Goal: Task Accomplishment & Management: Manage account settings

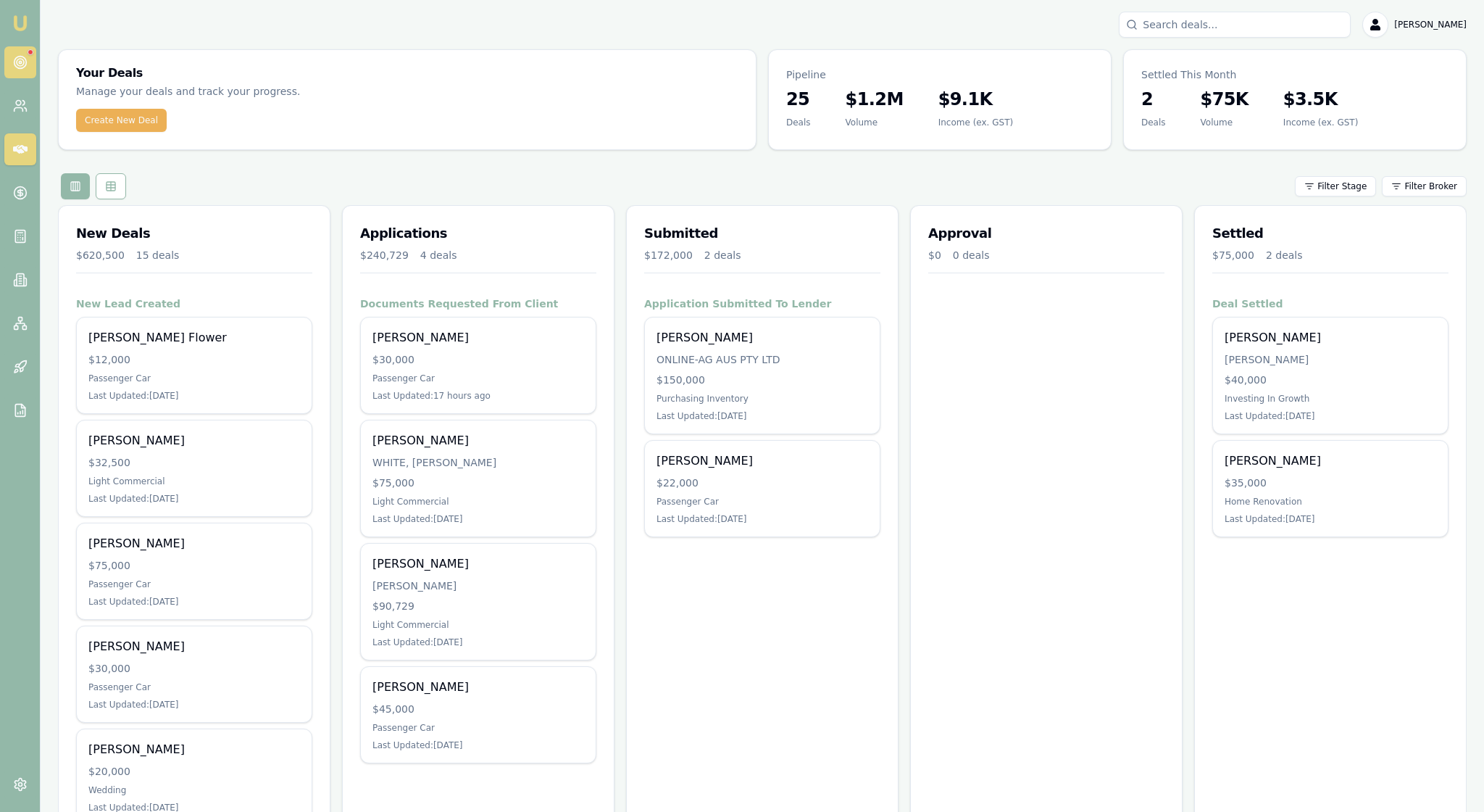
click at [28, 63] on icon at bounding box center [20, 62] width 15 height 15
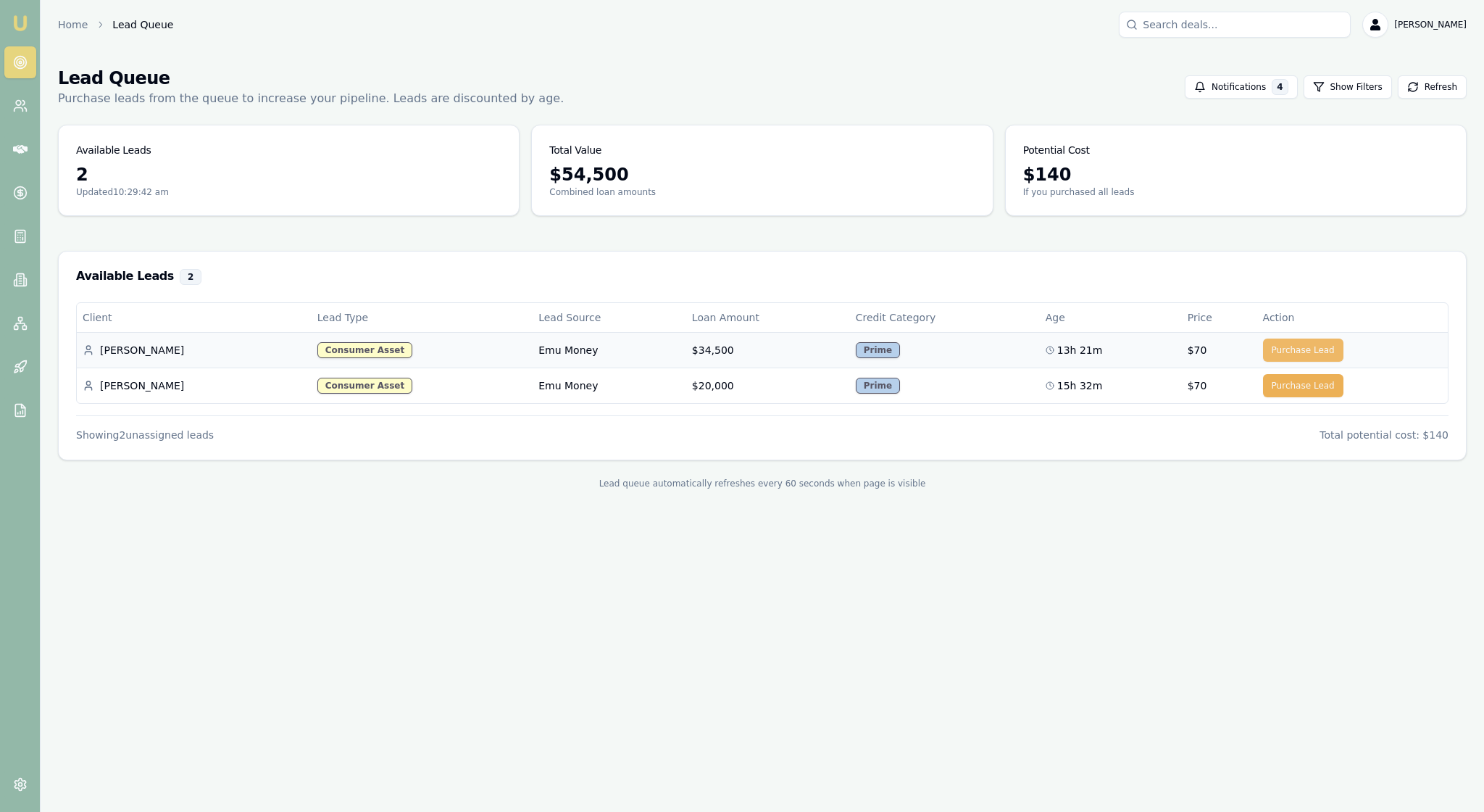
click at [1285, 362] on button "Purchase Lead" at bounding box center [1303, 350] width 80 height 23
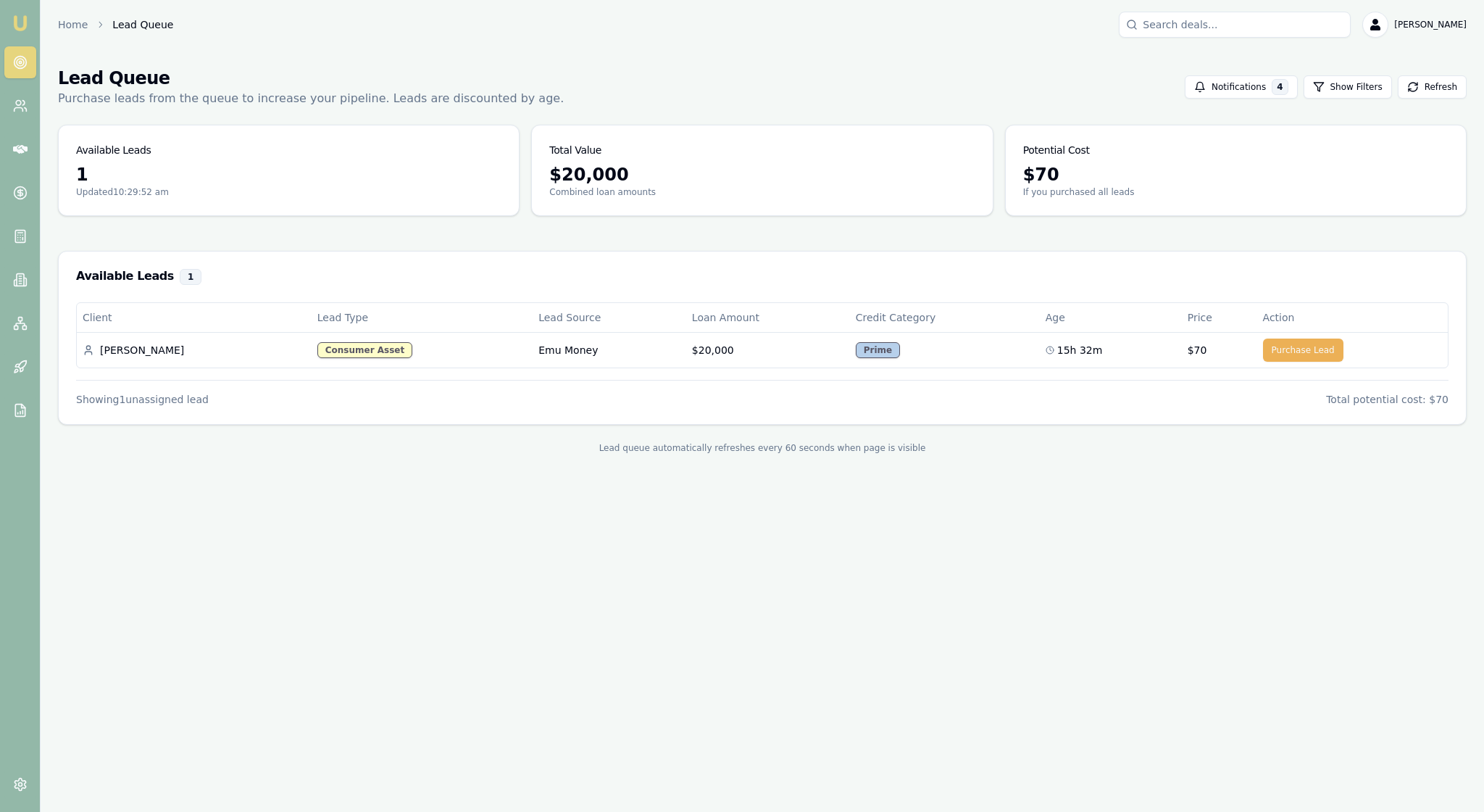
click at [28, 25] on img at bounding box center [20, 23] width 17 height 17
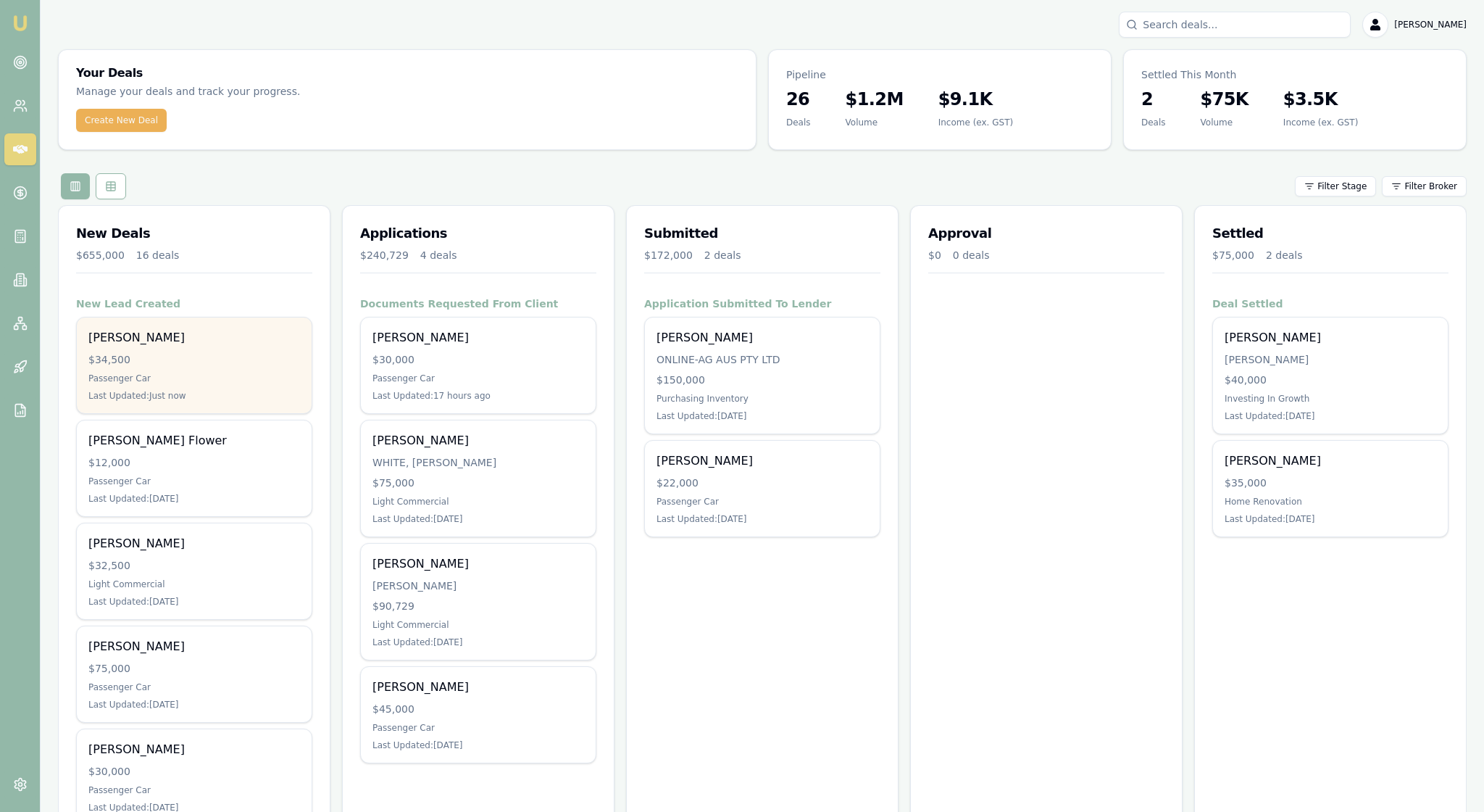
click at [203, 384] on div "Passenger Car" at bounding box center [194, 378] width 212 height 12
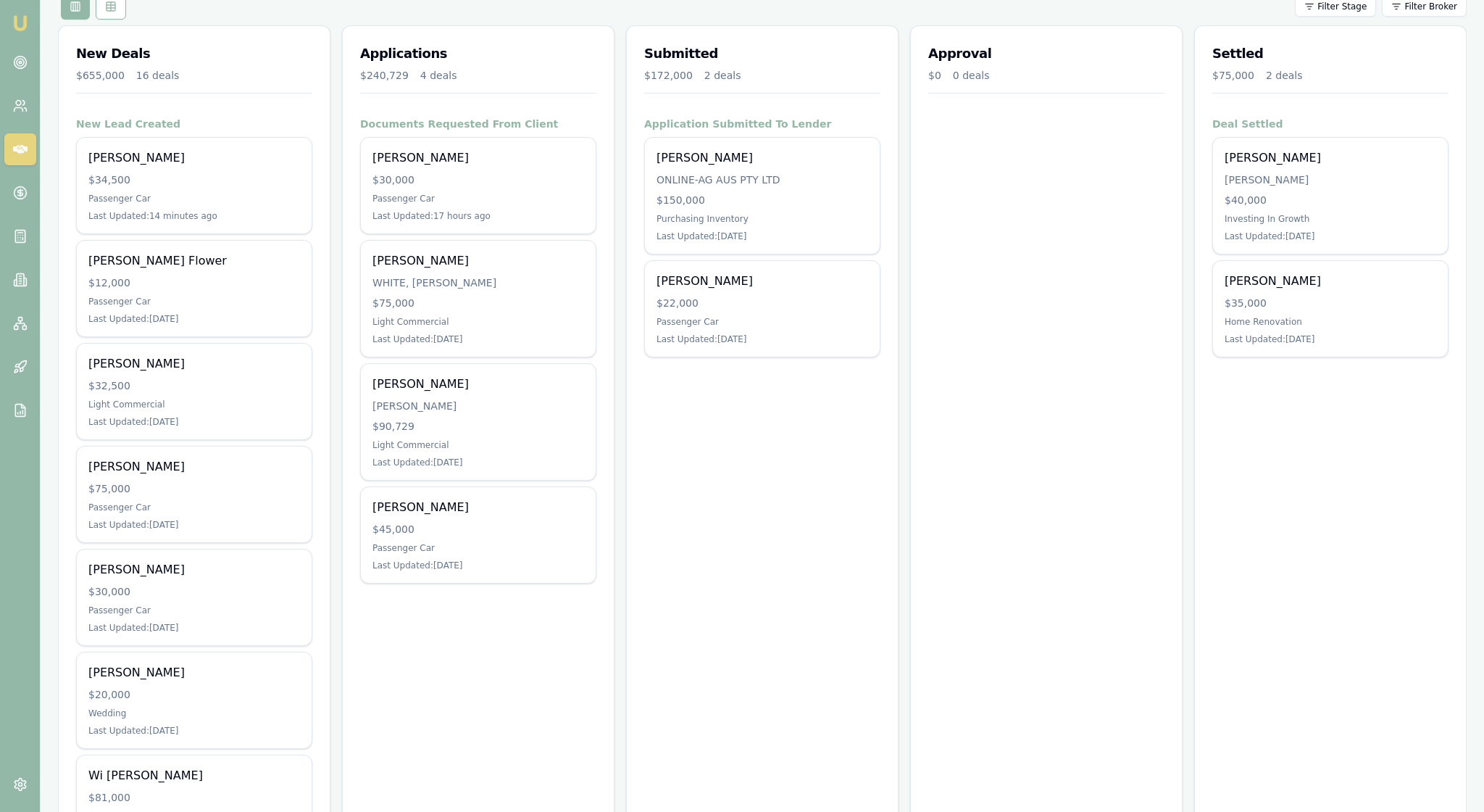
scroll to position [270, 0]
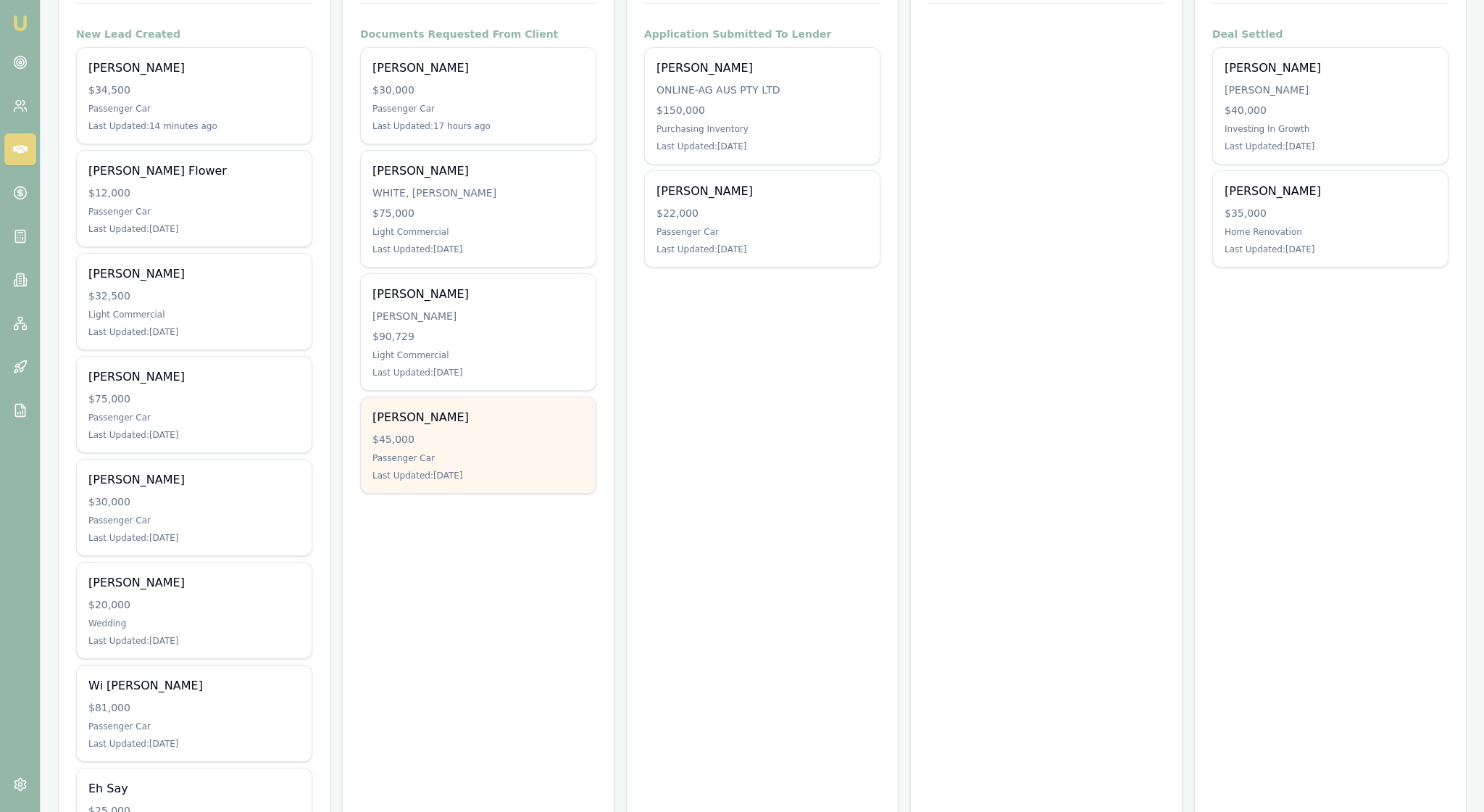
click at [524, 446] on div "$45,000" at bounding box center [479, 438] width 212 height 15
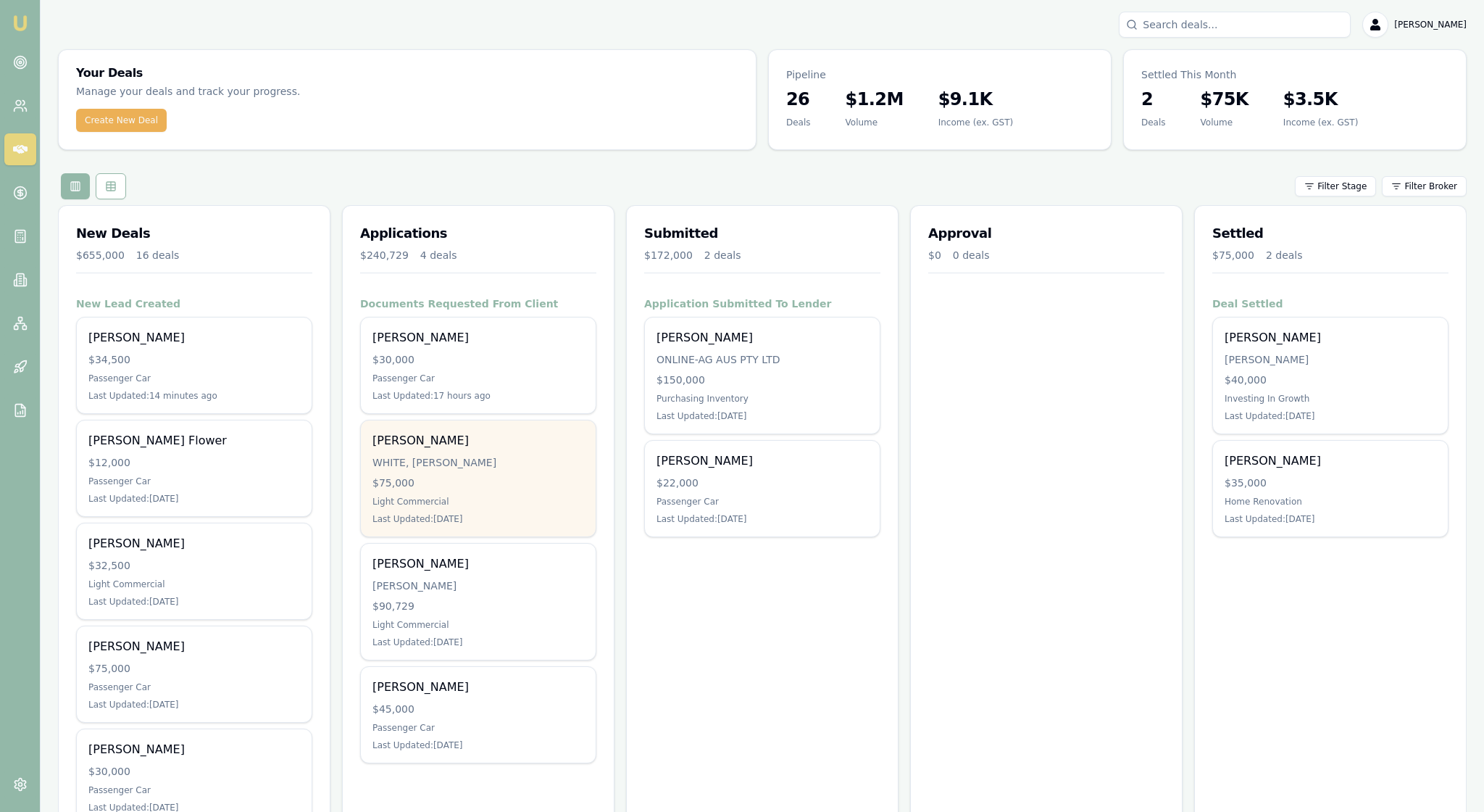
scroll to position [0, 0]
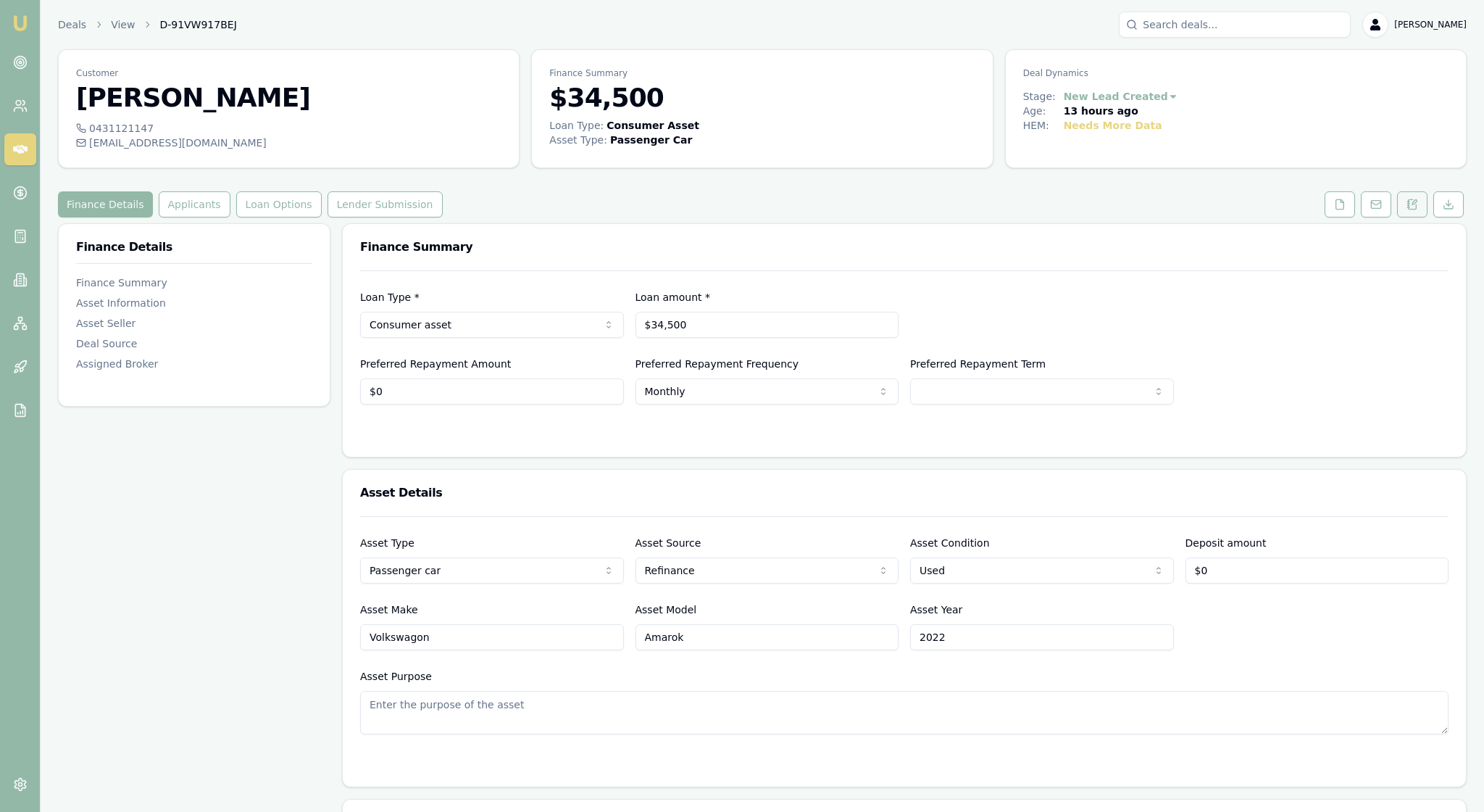
click at [1407, 210] on icon at bounding box center [1412, 204] width 12 height 12
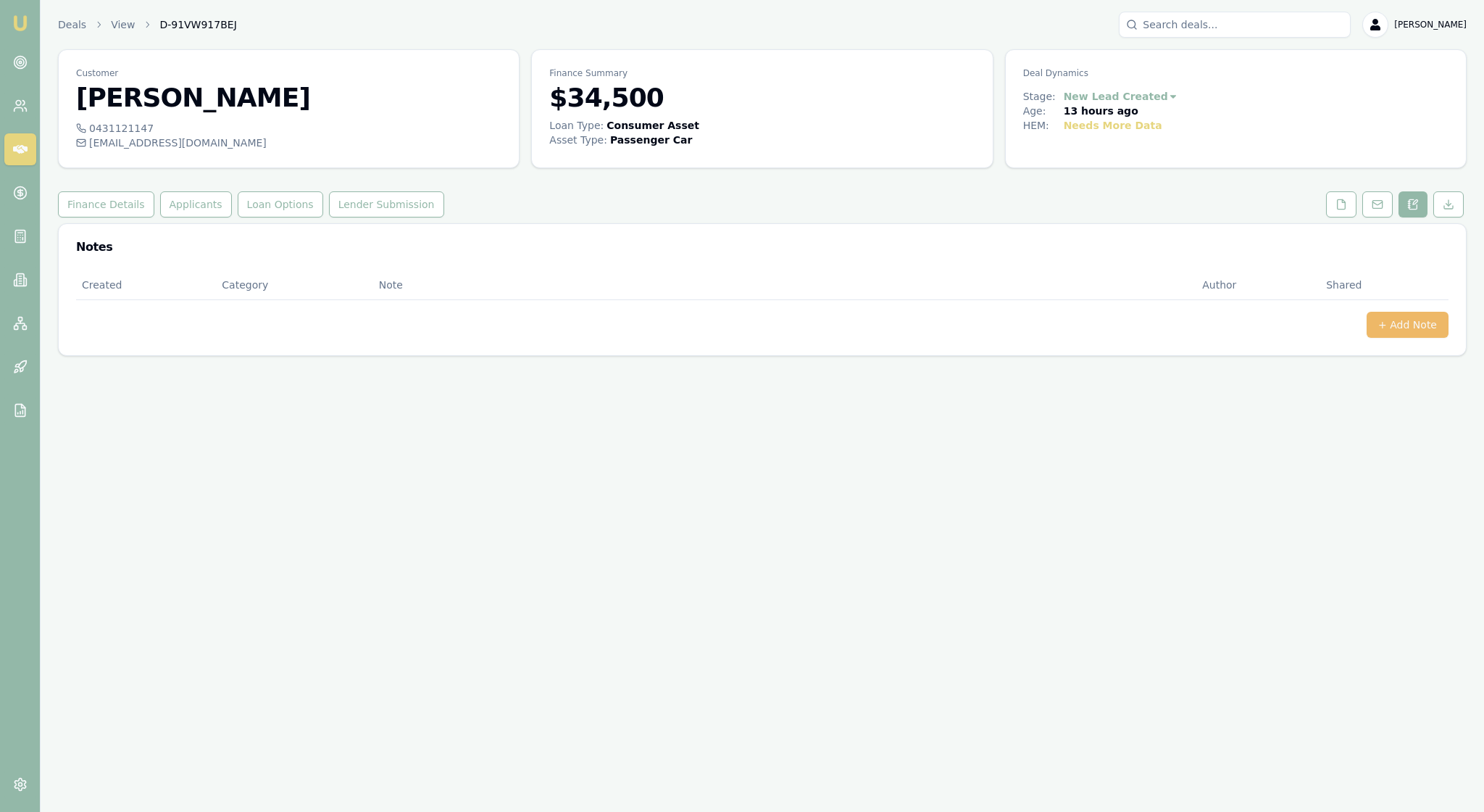
click at [1380, 338] on button "+ Add Note" at bounding box center [1407, 325] width 82 height 26
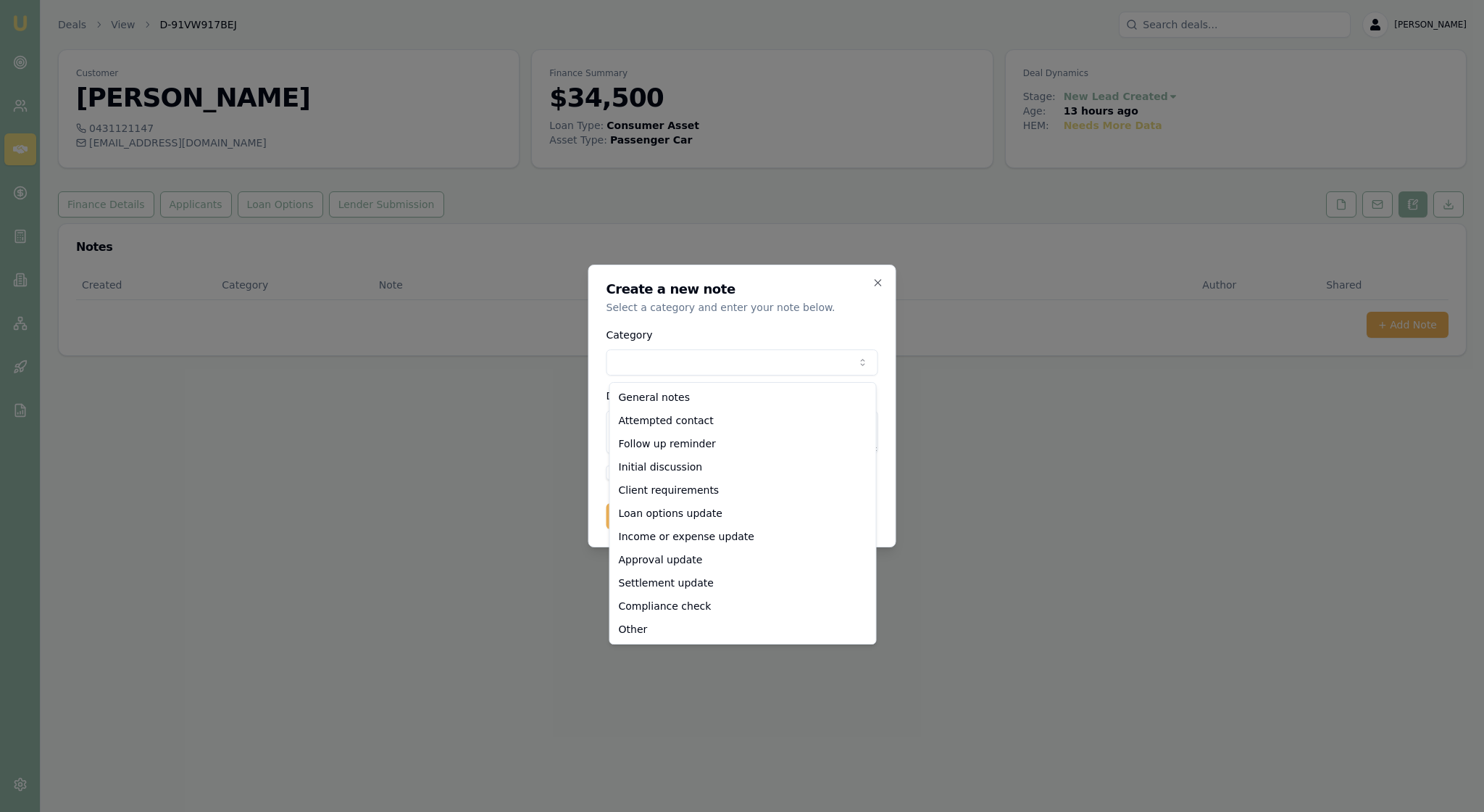
click at [865, 352] on body "Emu Broker Deals View D-91VW917BEJ Rachael Connors Toggle Menu Customer Jarratt…" at bounding box center [742, 406] width 1484 height 812
select select "ATTEMPTED_CONTACT"
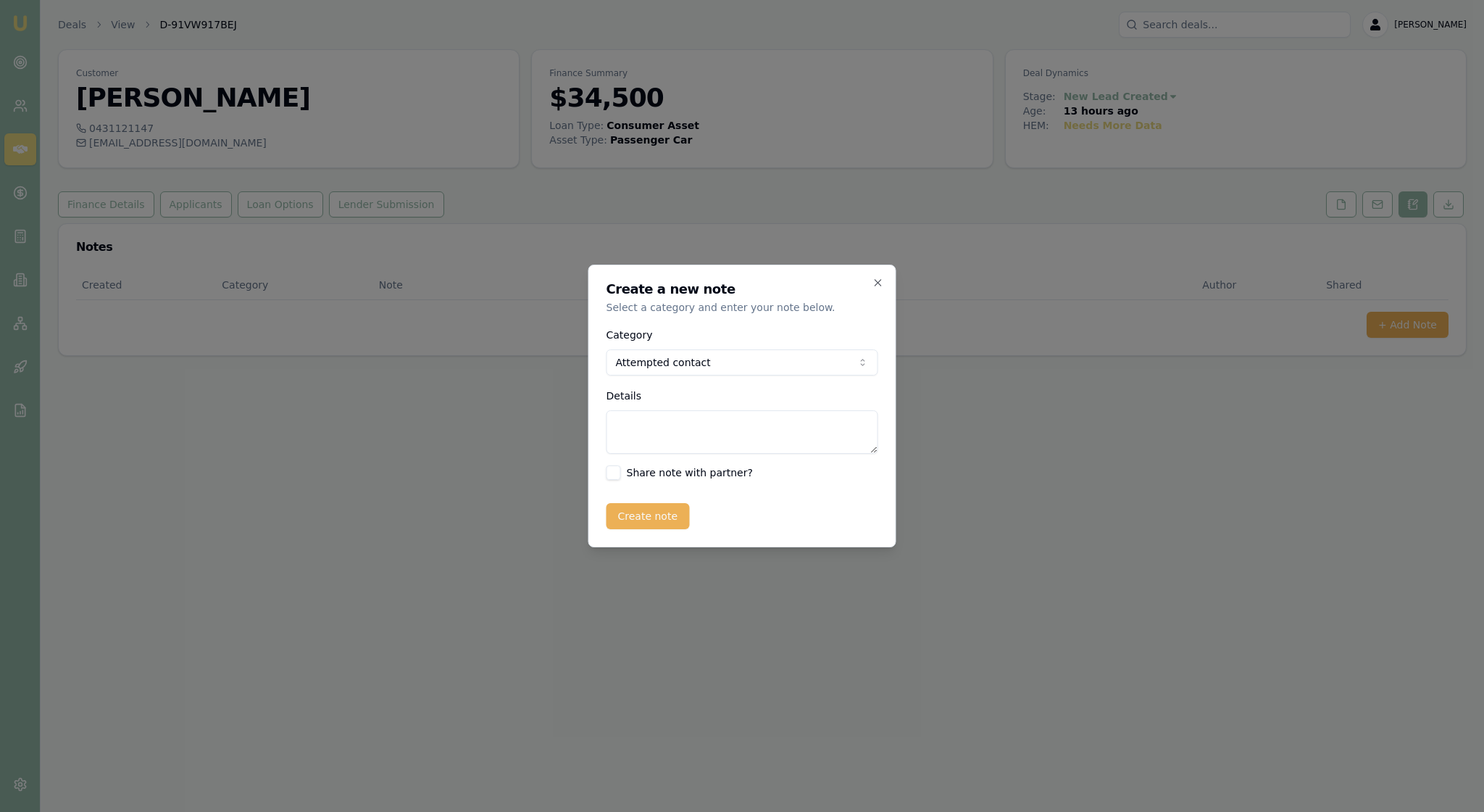
click at [655, 423] on textarea "Details" at bounding box center [742, 432] width 271 height 43
type textarea "Called and LMTC"
click at [645, 529] on button "Create note" at bounding box center [648, 516] width 84 height 26
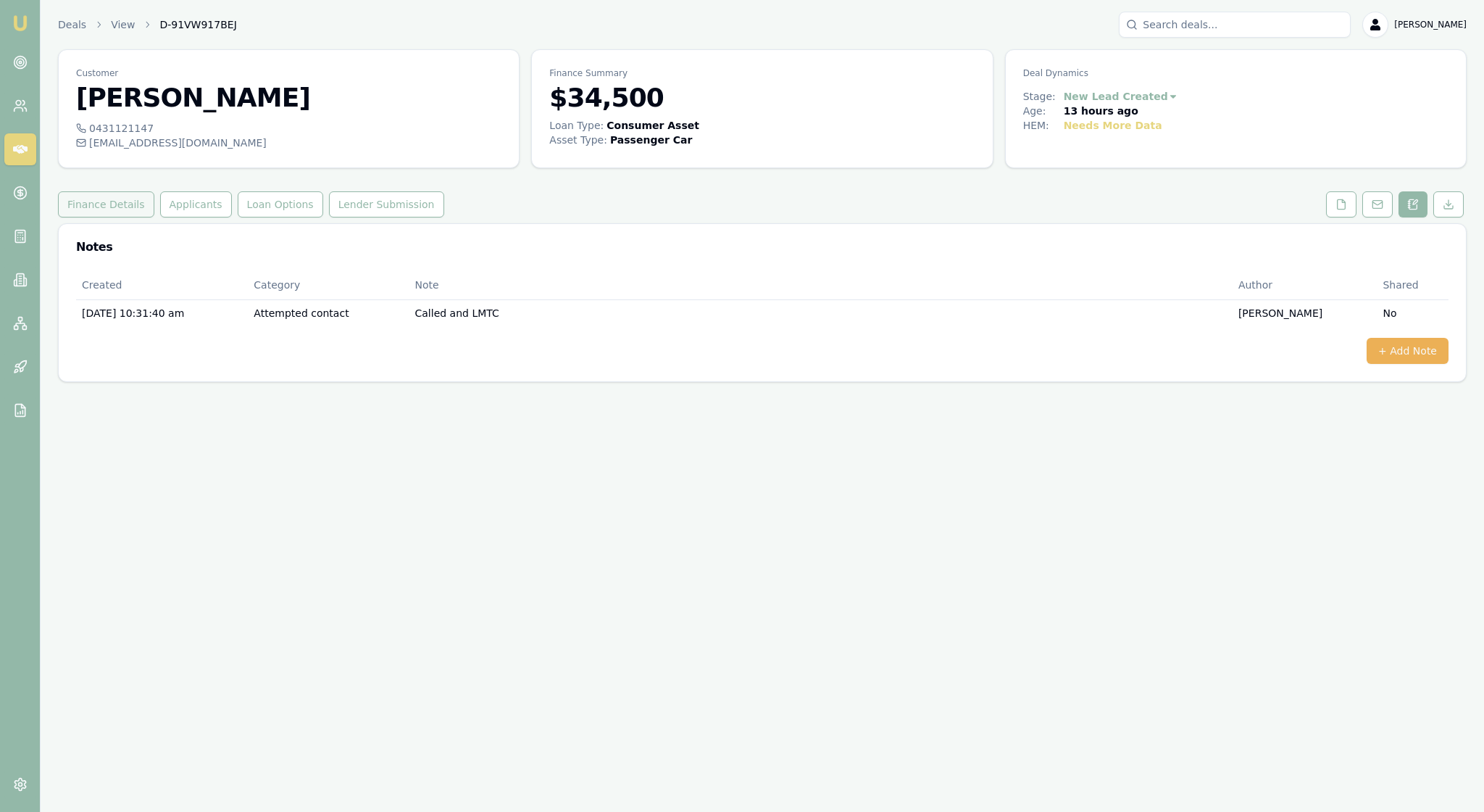
click at [141, 217] on button "Finance Details" at bounding box center [106, 204] width 97 height 26
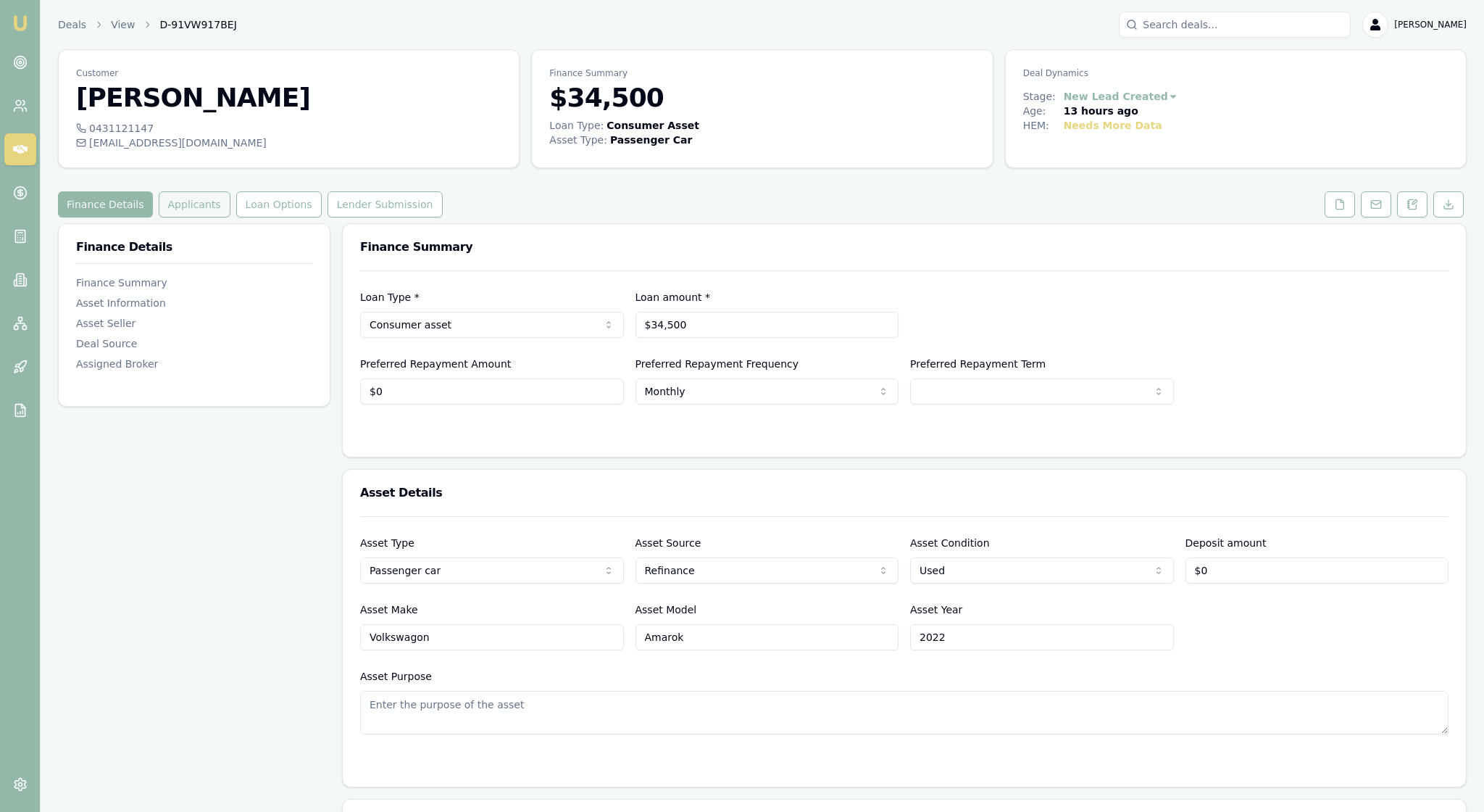
click at [230, 217] on button "Applicants" at bounding box center [194, 204] width 72 height 26
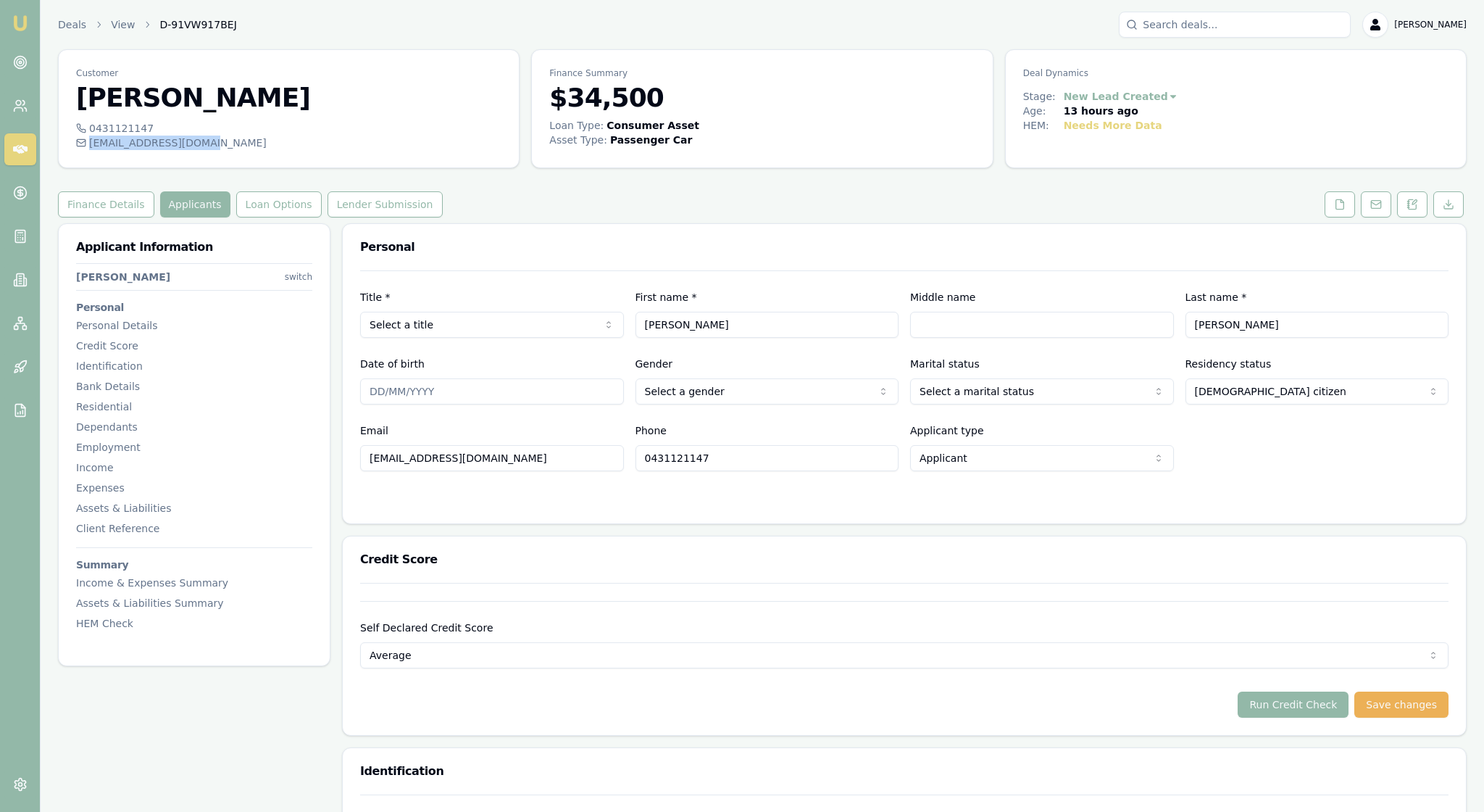
drag, startPoint x: 247, startPoint y: 159, endPoint x: 101, endPoint y: 165, distance: 146.1
click at [101, 150] on div "jarratt77@hotmail.com" at bounding box center [288, 142] width 425 height 15
copy div "jarratt77@hotmail.com"
click at [1366, 217] on button at bounding box center [1376, 204] width 30 height 26
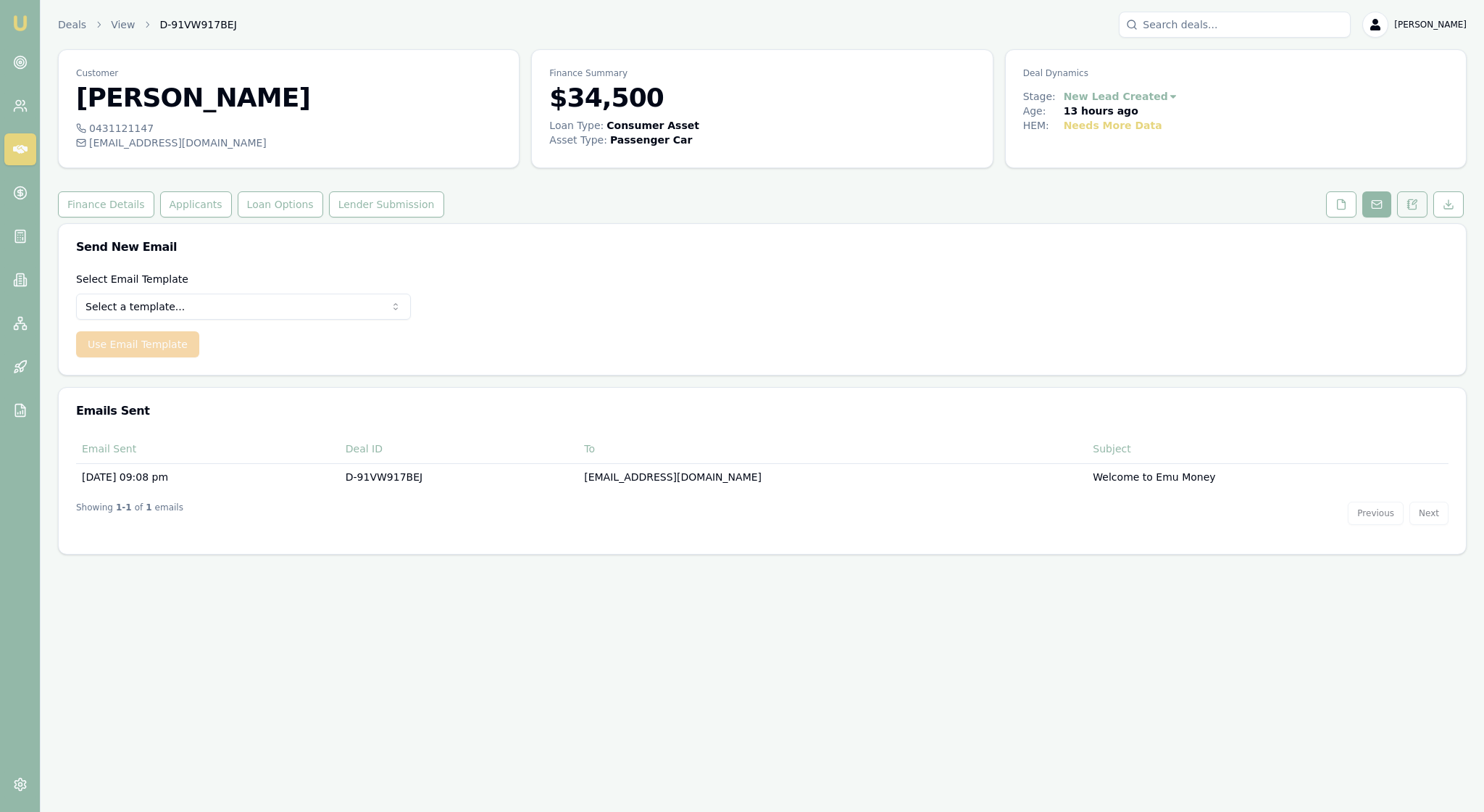
click at [1407, 210] on icon at bounding box center [1412, 204] width 12 height 12
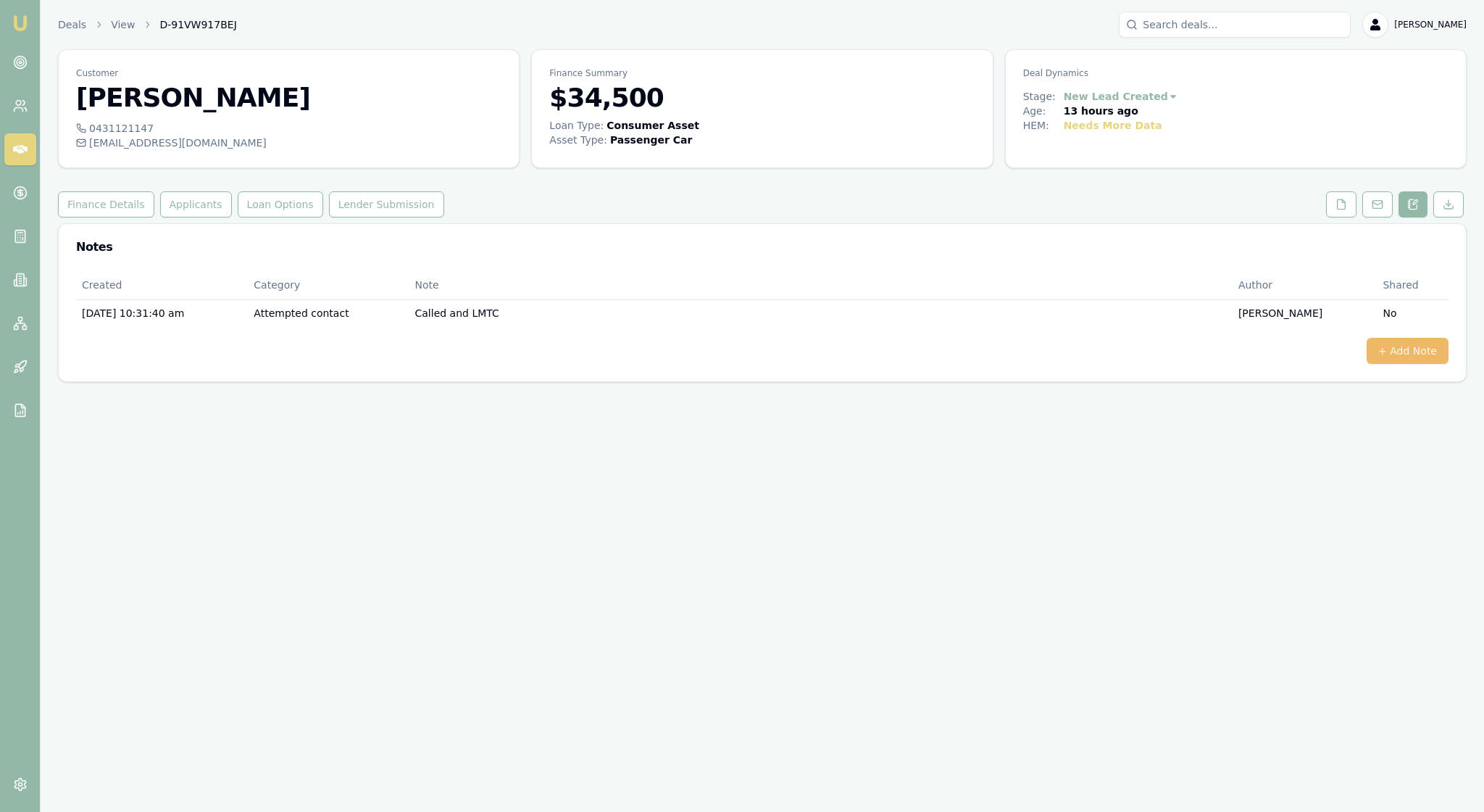
click at [1380, 363] on button "+ Add Note" at bounding box center [1407, 351] width 82 height 26
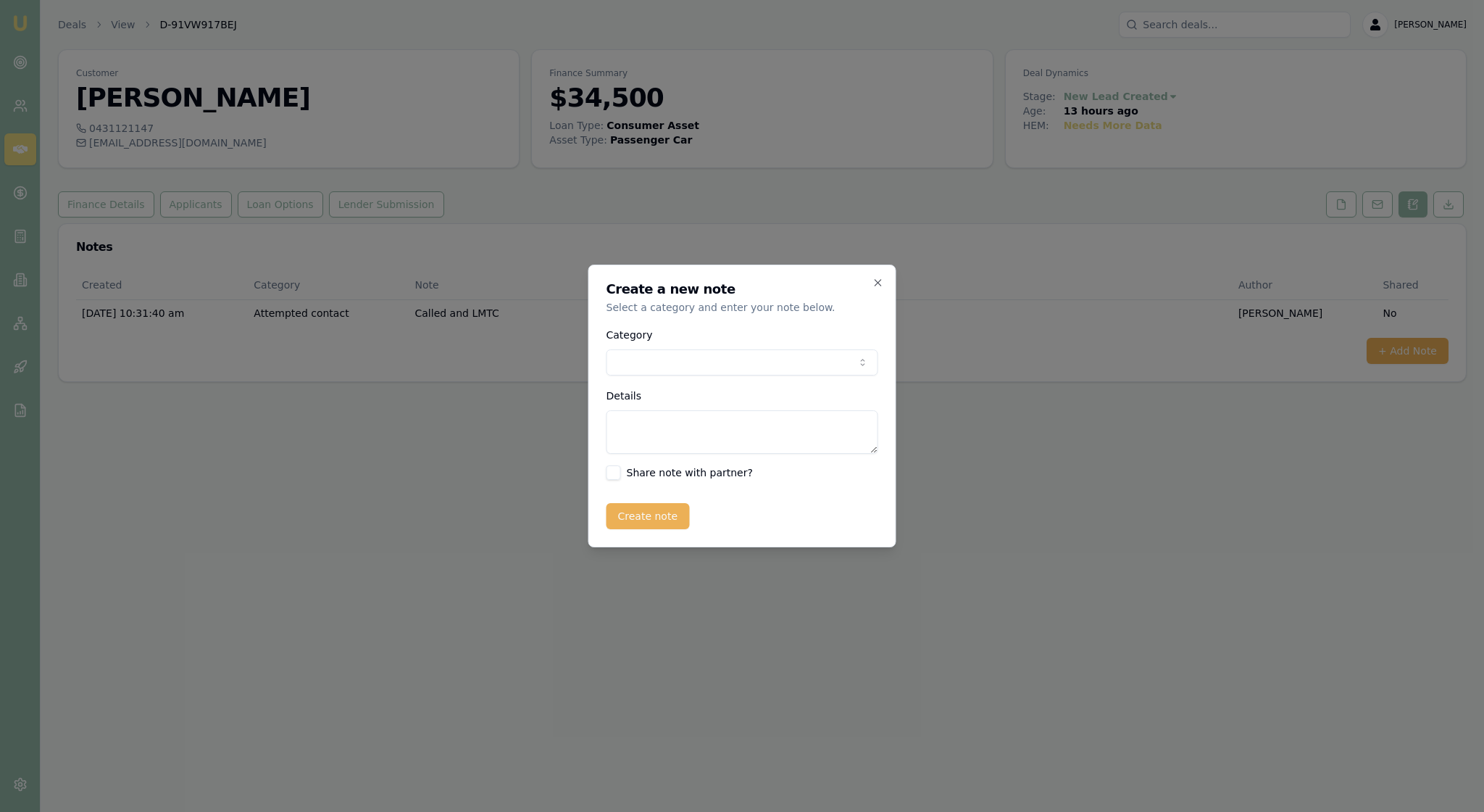
click at [857, 365] on body "Emu Broker Deals View D-91VW917BEJ Rachael Connors Toggle Menu Customer Jarratt…" at bounding box center [742, 406] width 1484 height 812
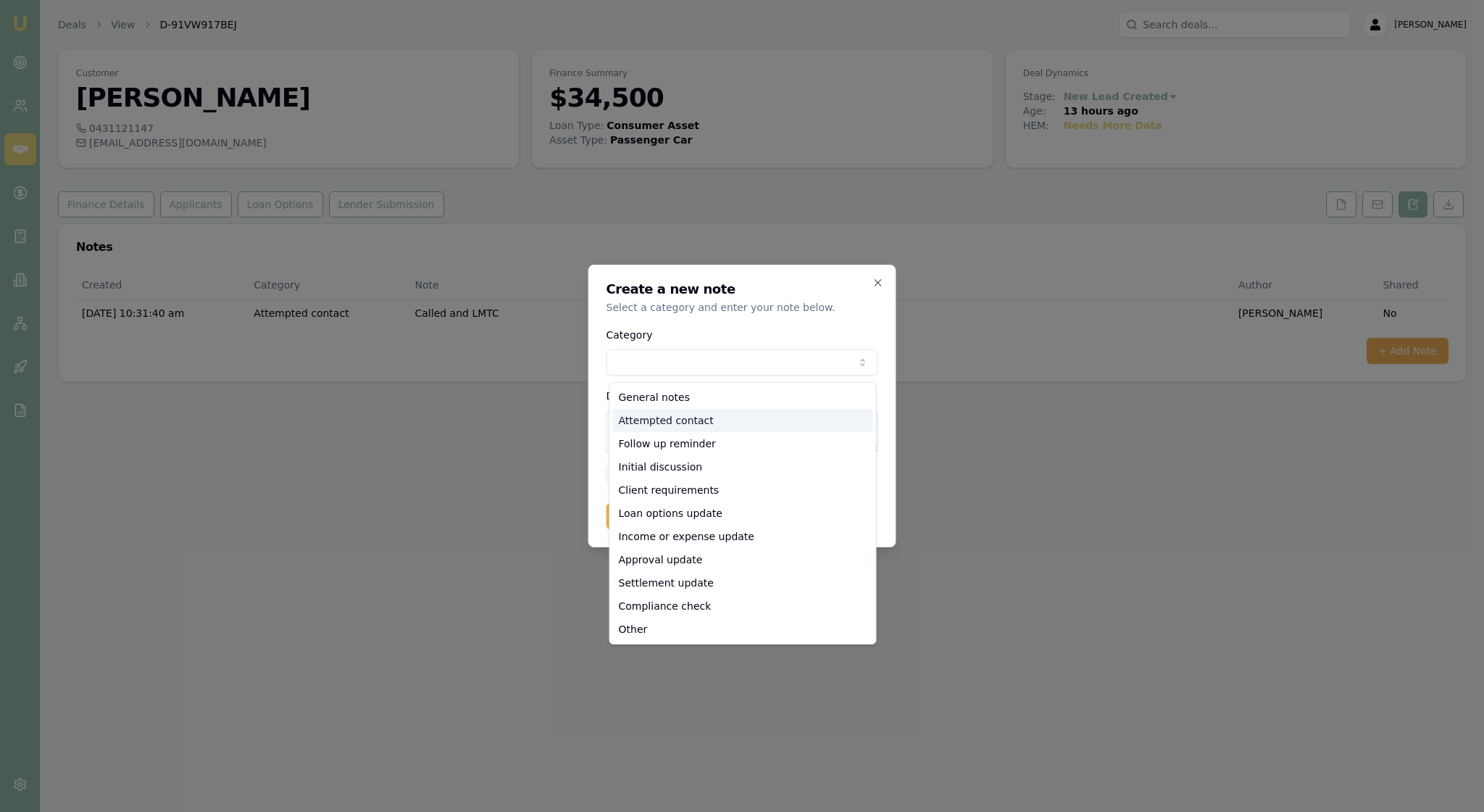
select select "ATTEMPTED_CONTACT"
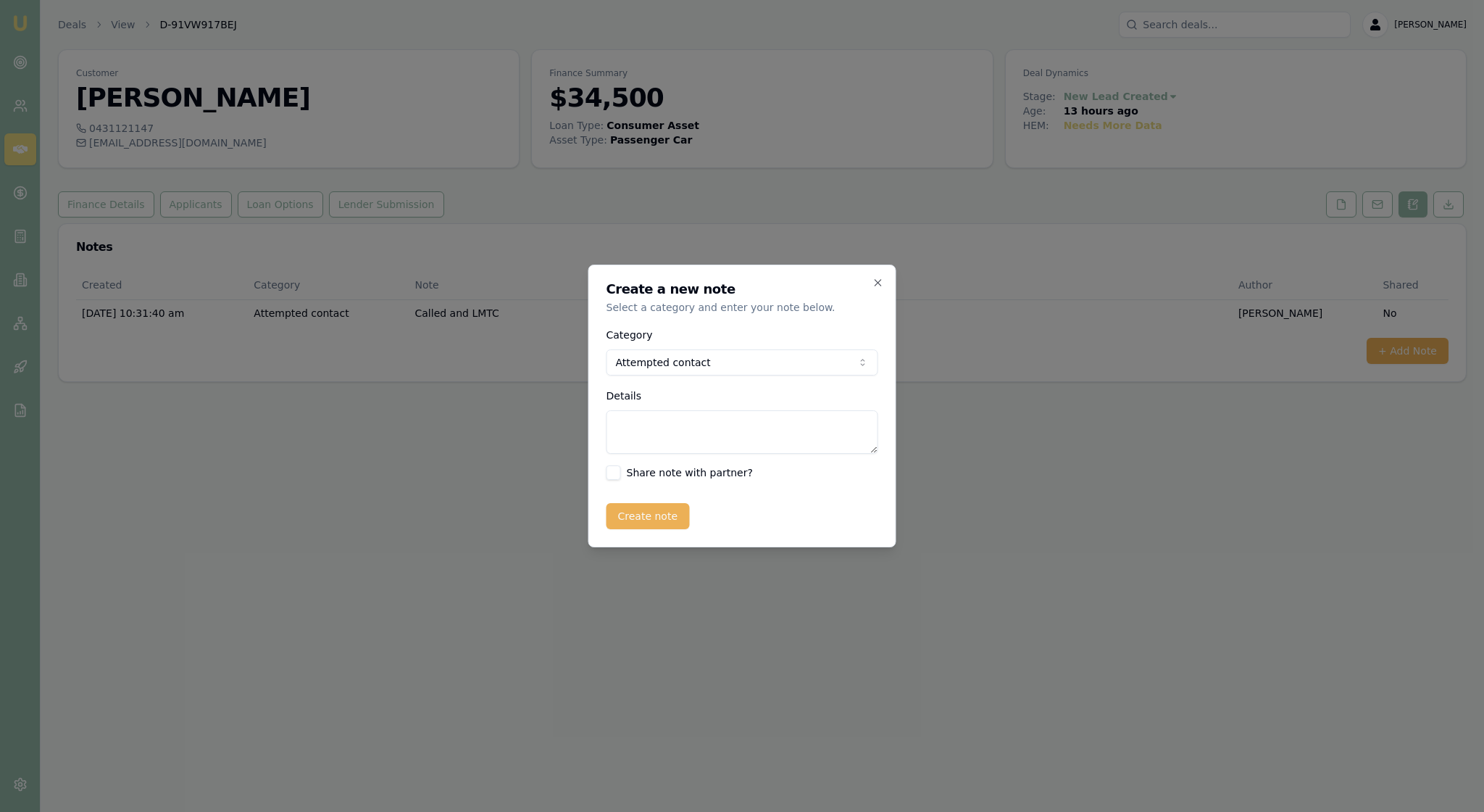
click at [635, 439] on textarea "Details" at bounding box center [742, 432] width 271 height 43
type textarea "Sent email with my details"
click at [685, 529] on button "Create note" at bounding box center [648, 516] width 84 height 26
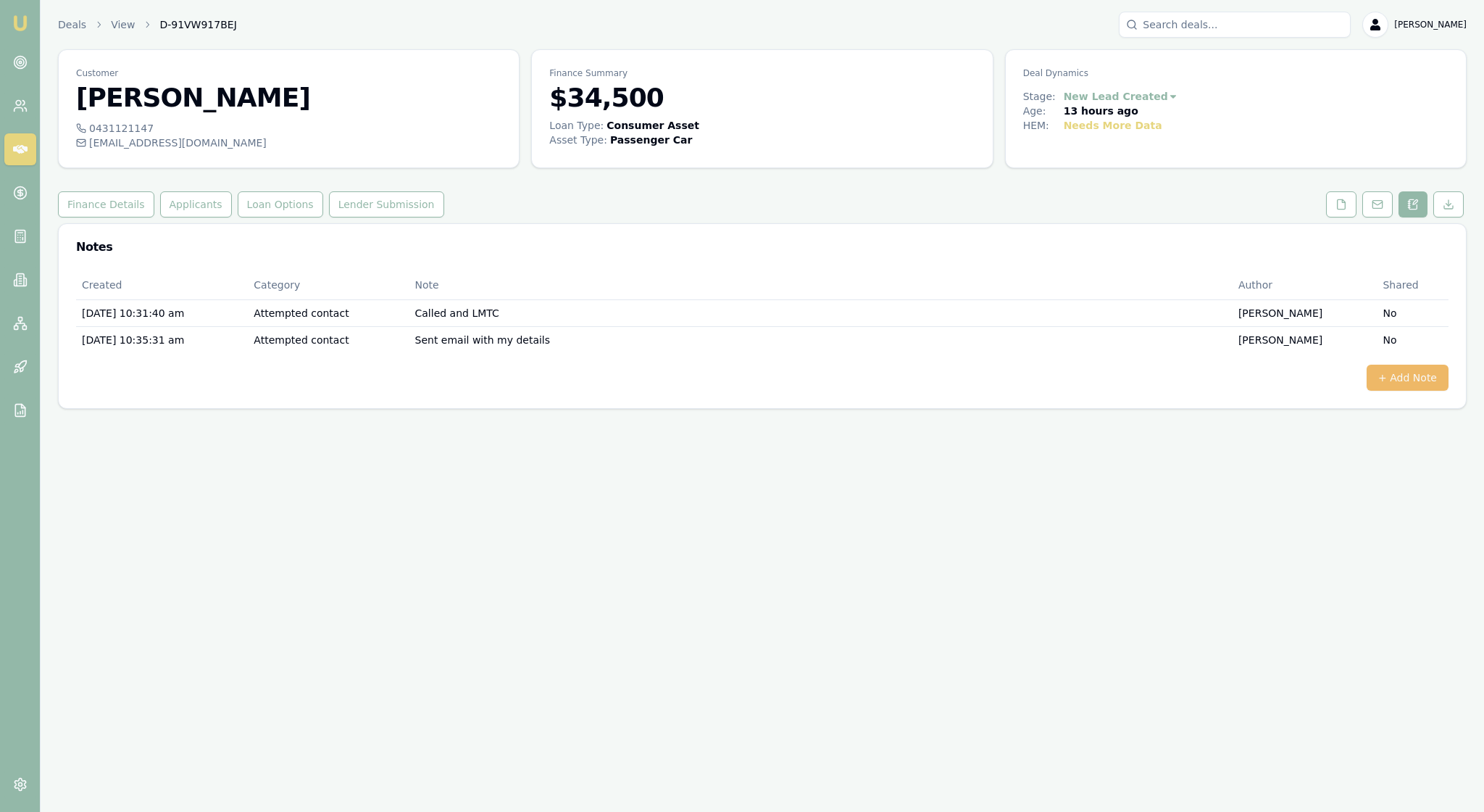
click at [1407, 391] on button "+ Add Note" at bounding box center [1407, 377] width 82 height 26
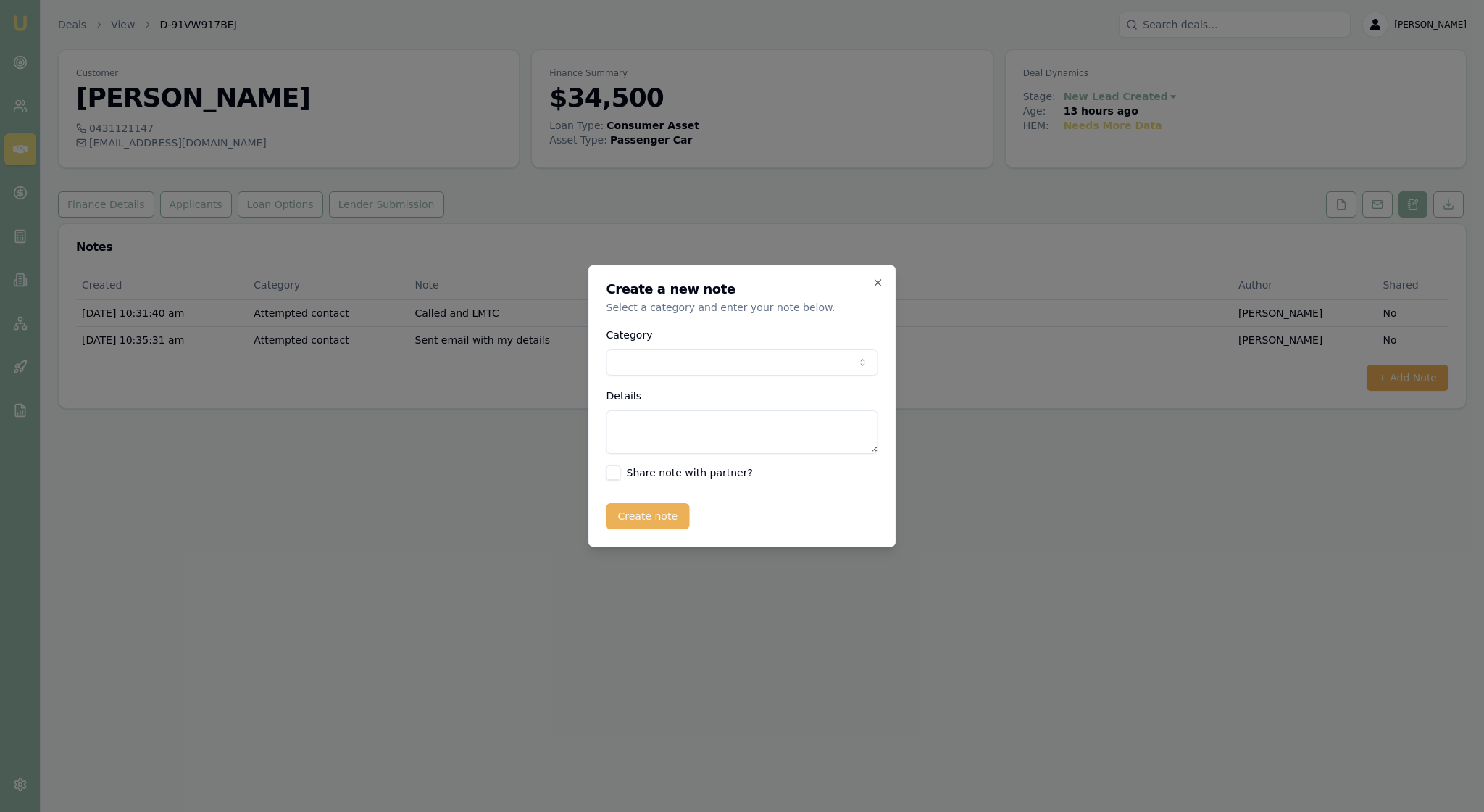
click at [861, 363] on body "Emu Broker Deals View D-91VW917BEJ Rachael Connors Toggle Menu Customer Jarratt…" at bounding box center [742, 406] width 1484 height 812
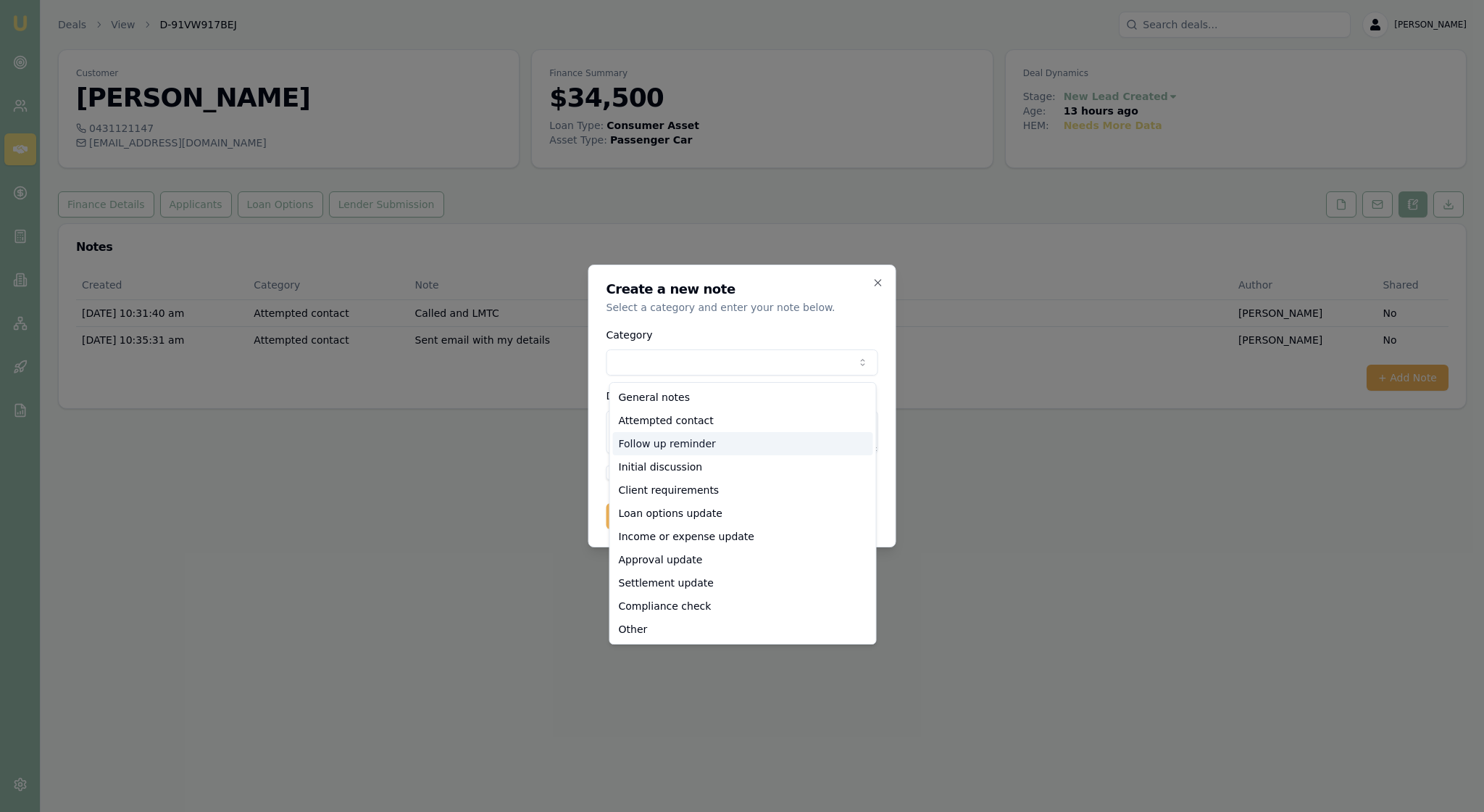
select select "FOLLOW_UP_REMINDER"
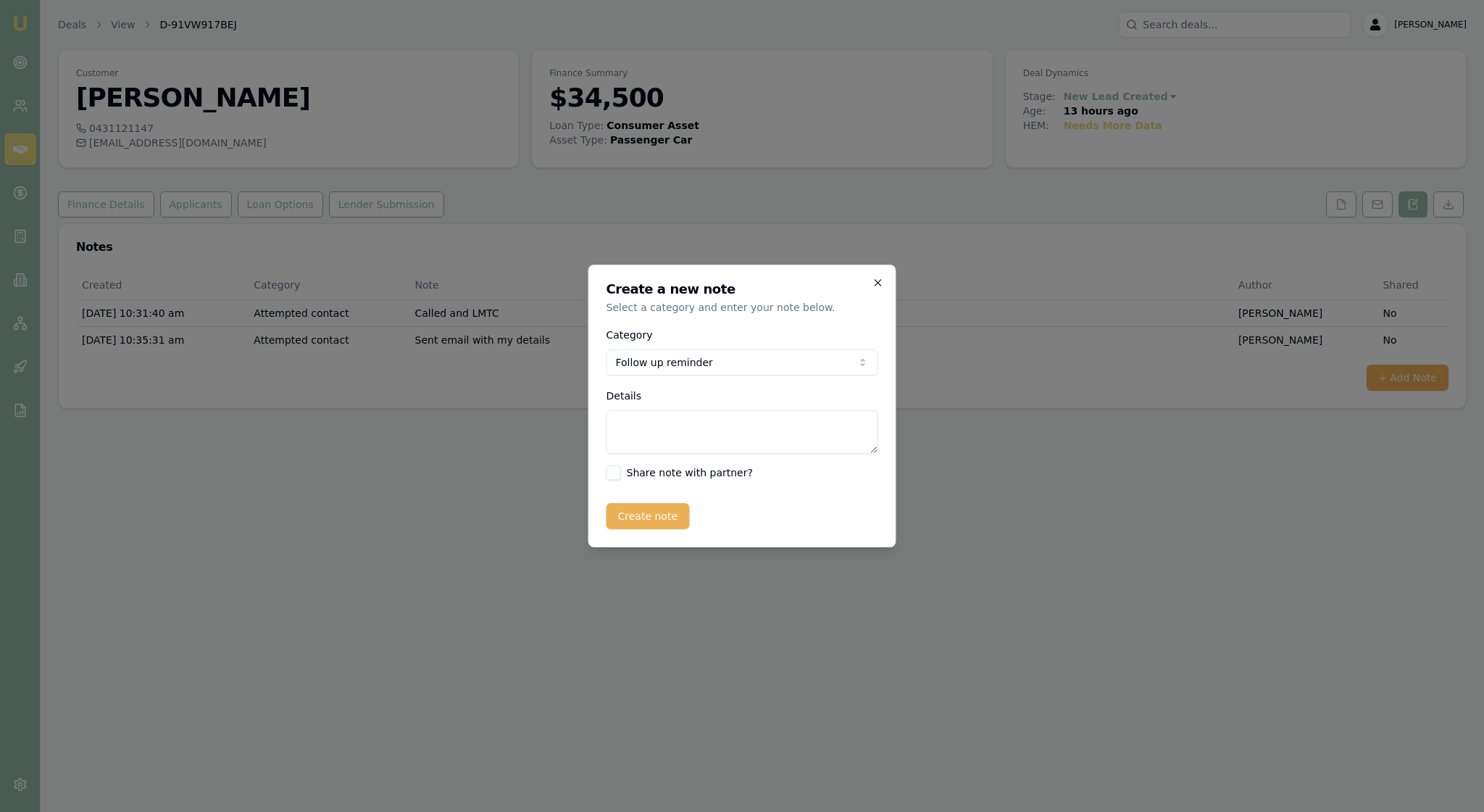
click at [874, 277] on icon "button" at bounding box center [878, 282] width 12 height 12
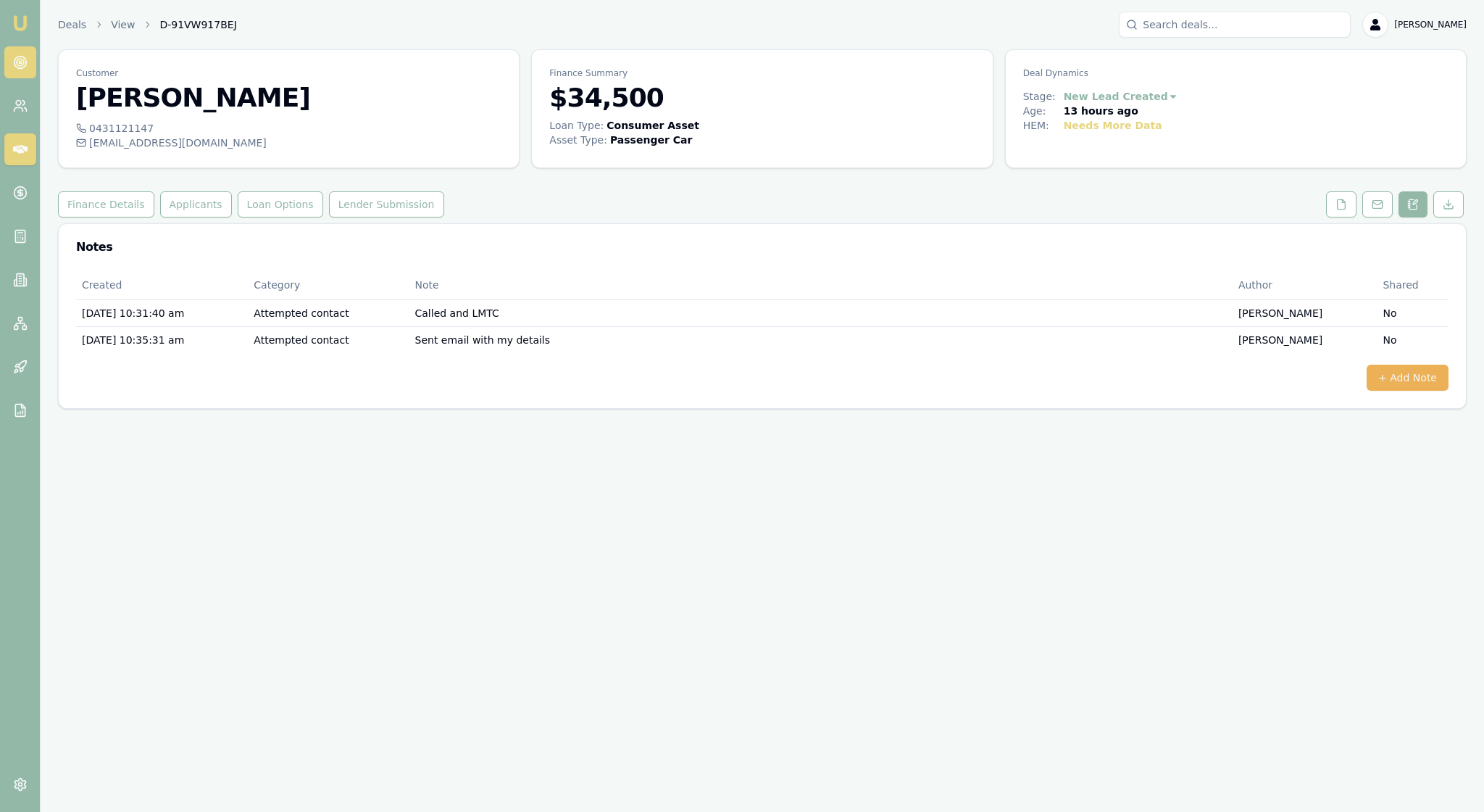
click at [28, 65] on icon at bounding box center [20, 62] width 15 height 15
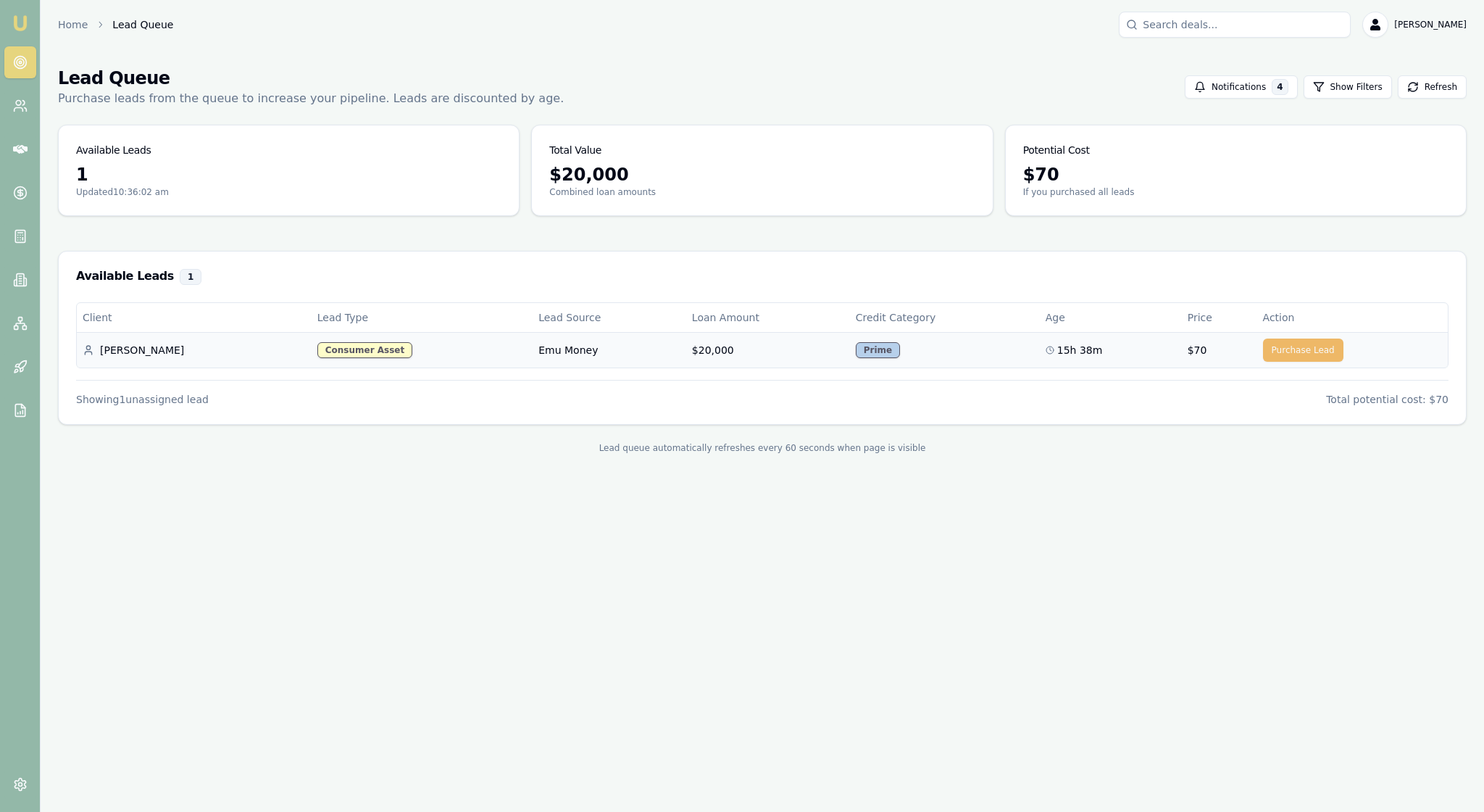
click at [1283, 362] on button "Purchase Lead" at bounding box center [1303, 350] width 80 height 23
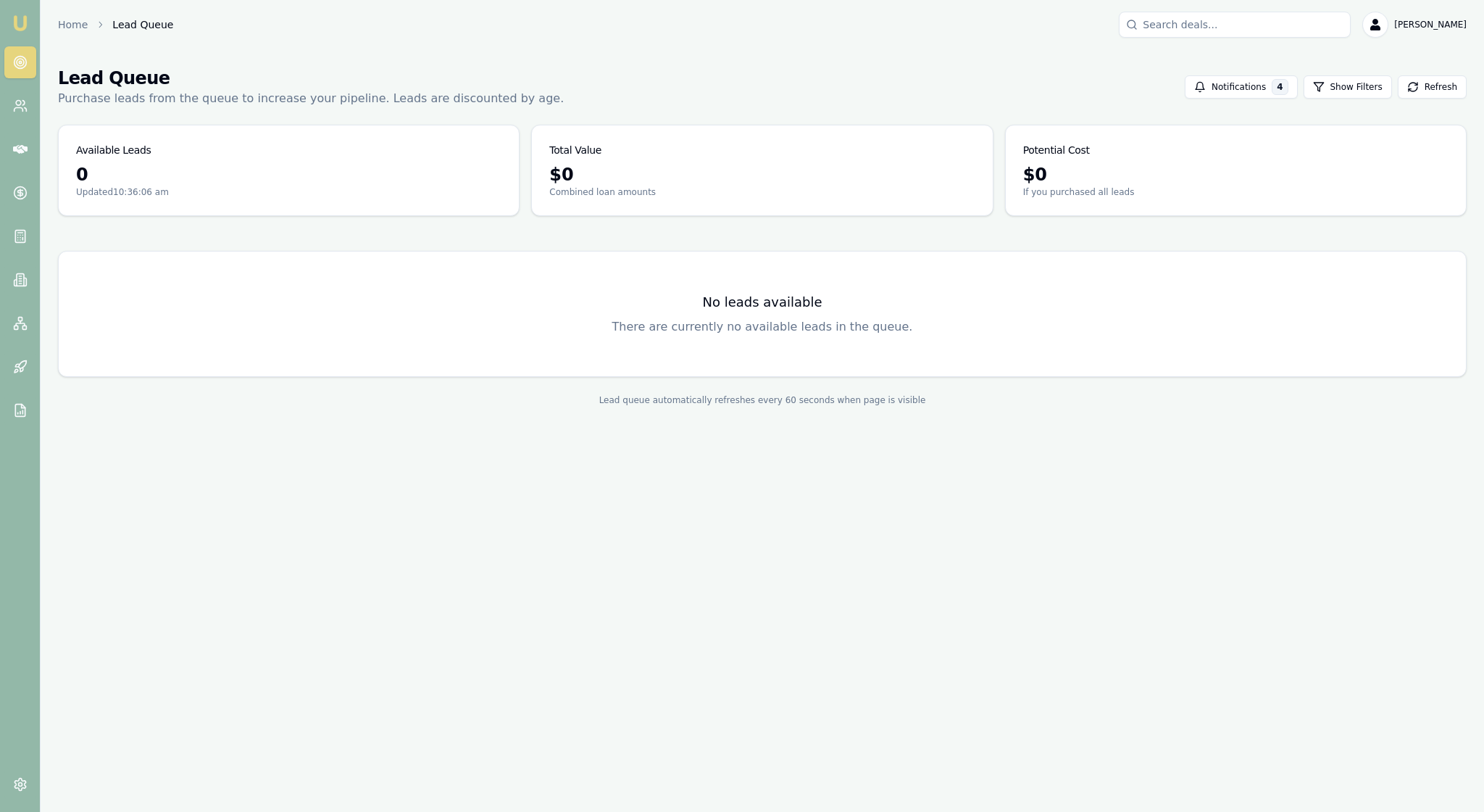
click at [20, 26] on img at bounding box center [20, 23] width 17 height 17
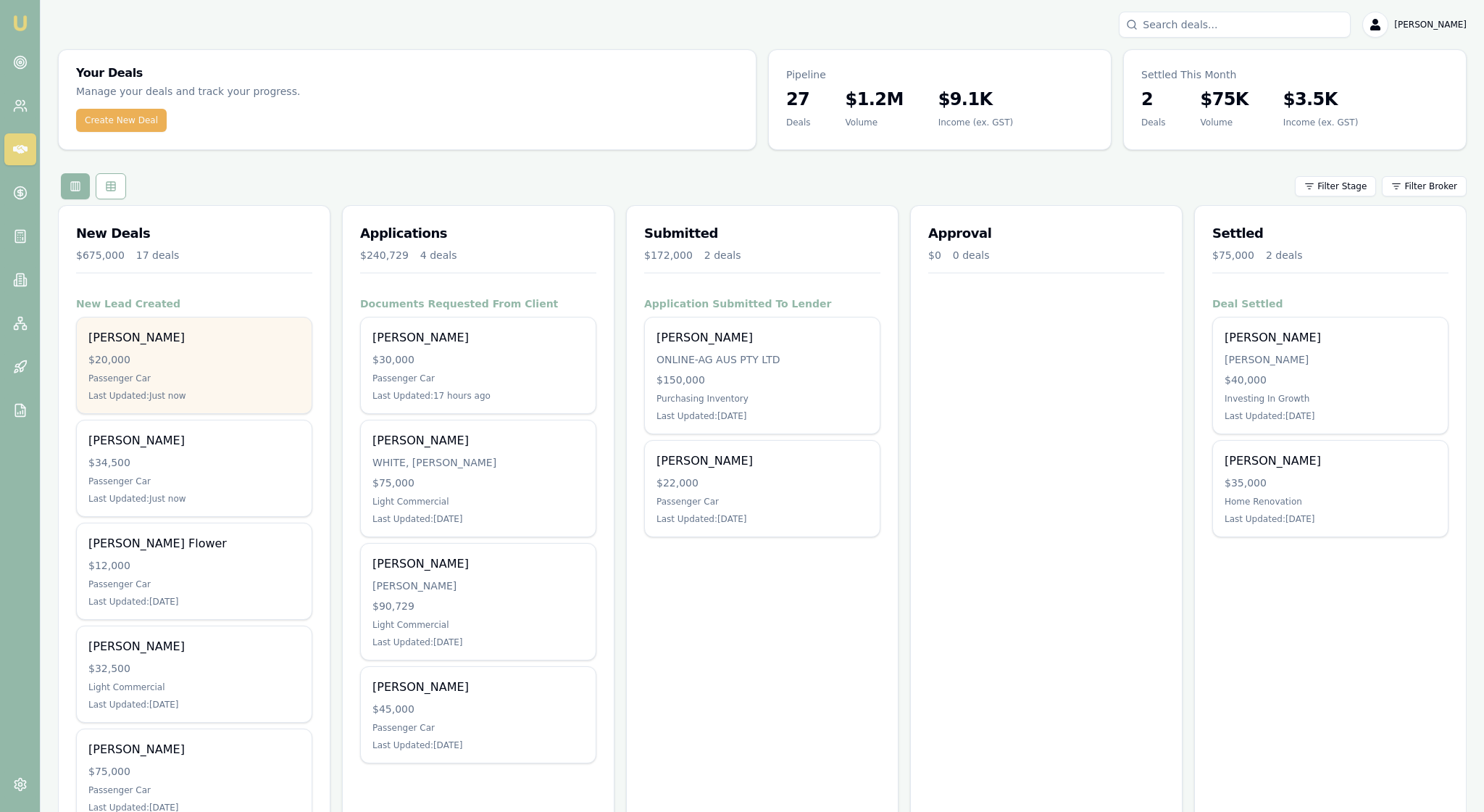
click at [222, 367] on div "$20,000" at bounding box center [194, 359] width 212 height 15
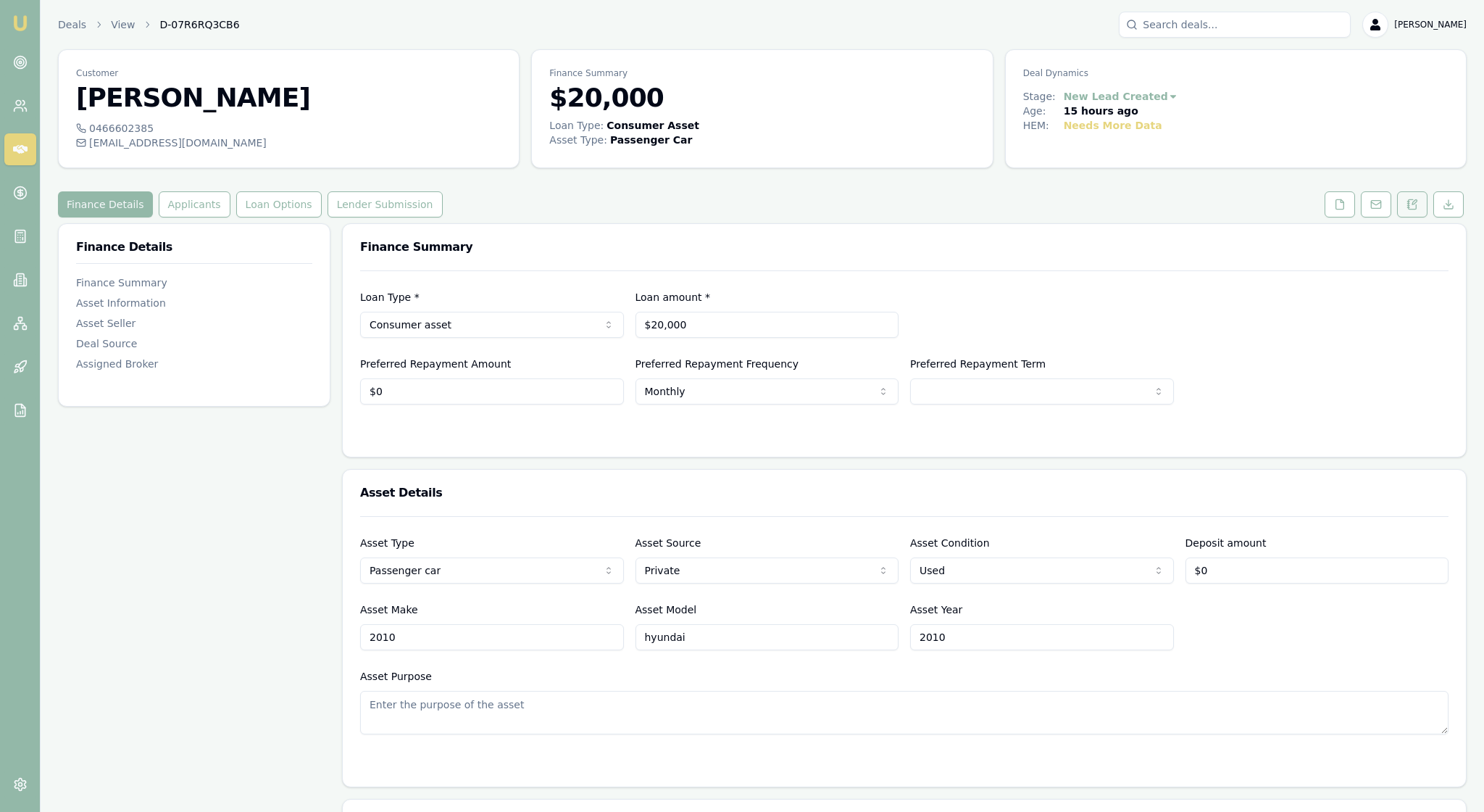
click at [1407, 210] on icon at bounding box center [1412, 204] width 12 height 12
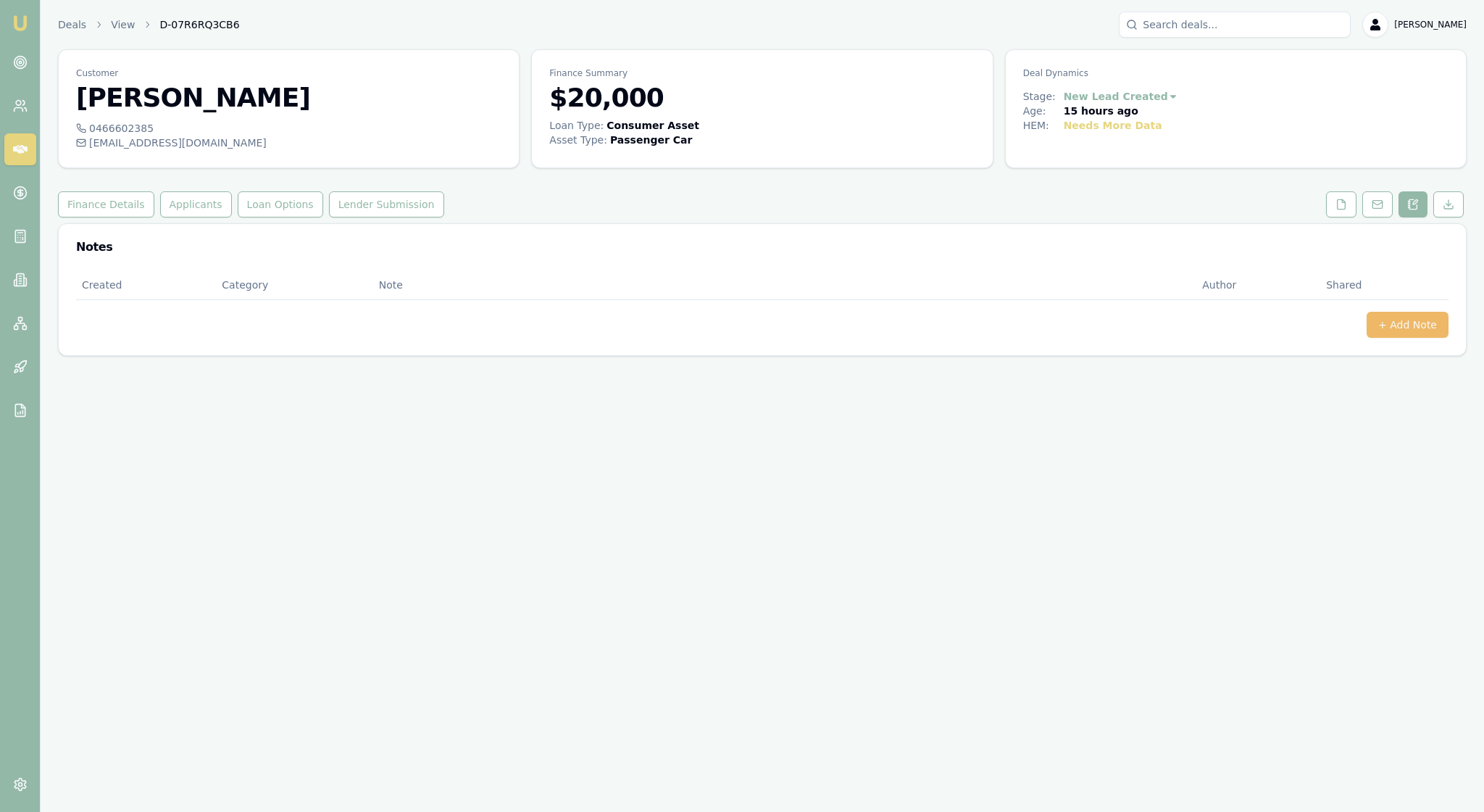
click at [1391, 338] on button "+ Add Note" at bounding box center [1407, 325] width 82 height 26
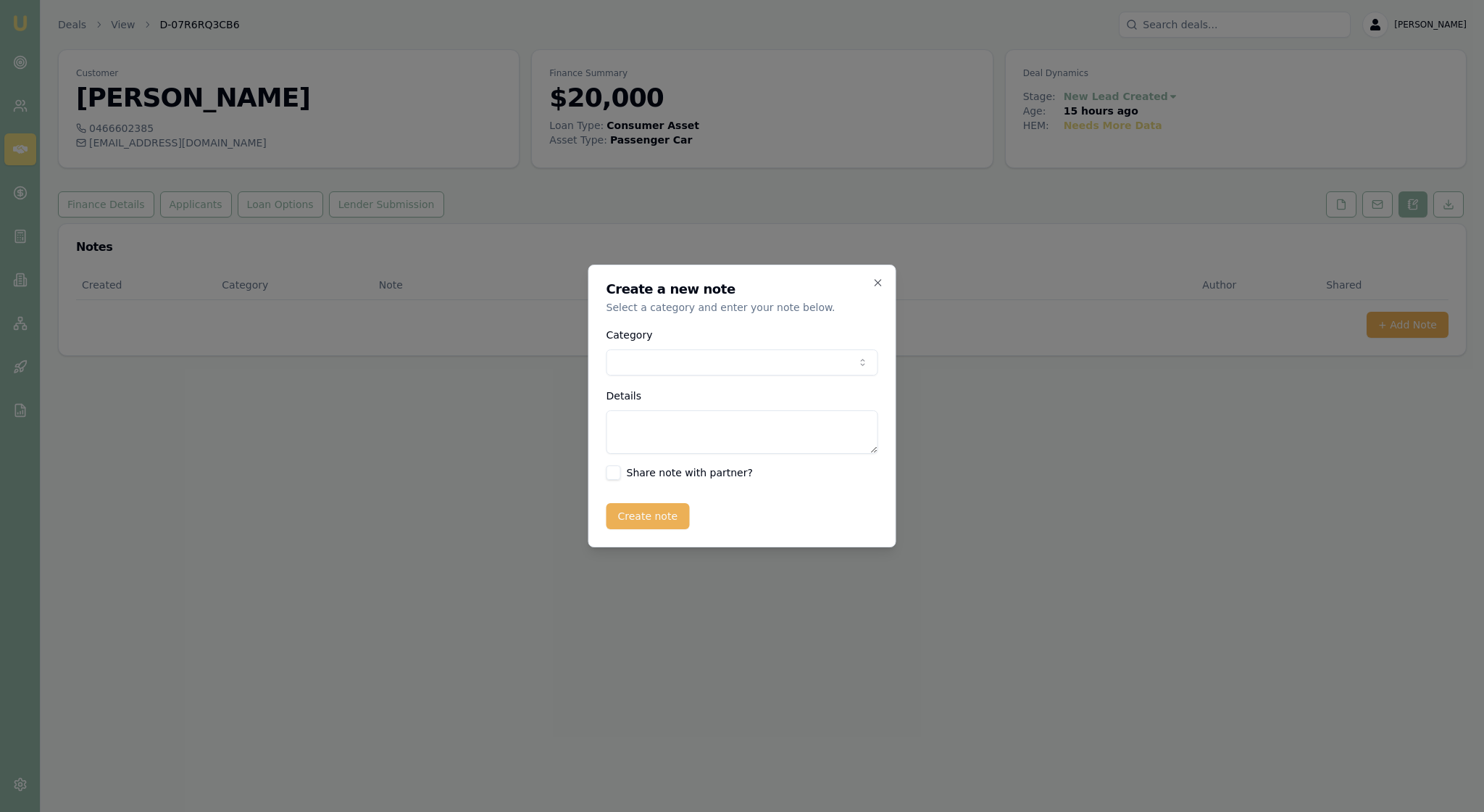
click at [861, 363] on body "Emu Broker Deals View D-07R6RQ3CB6 Rachael Connors Toggle Menu Customer Alliyah…" at bounding box center [742, 406] width 1484 height 812
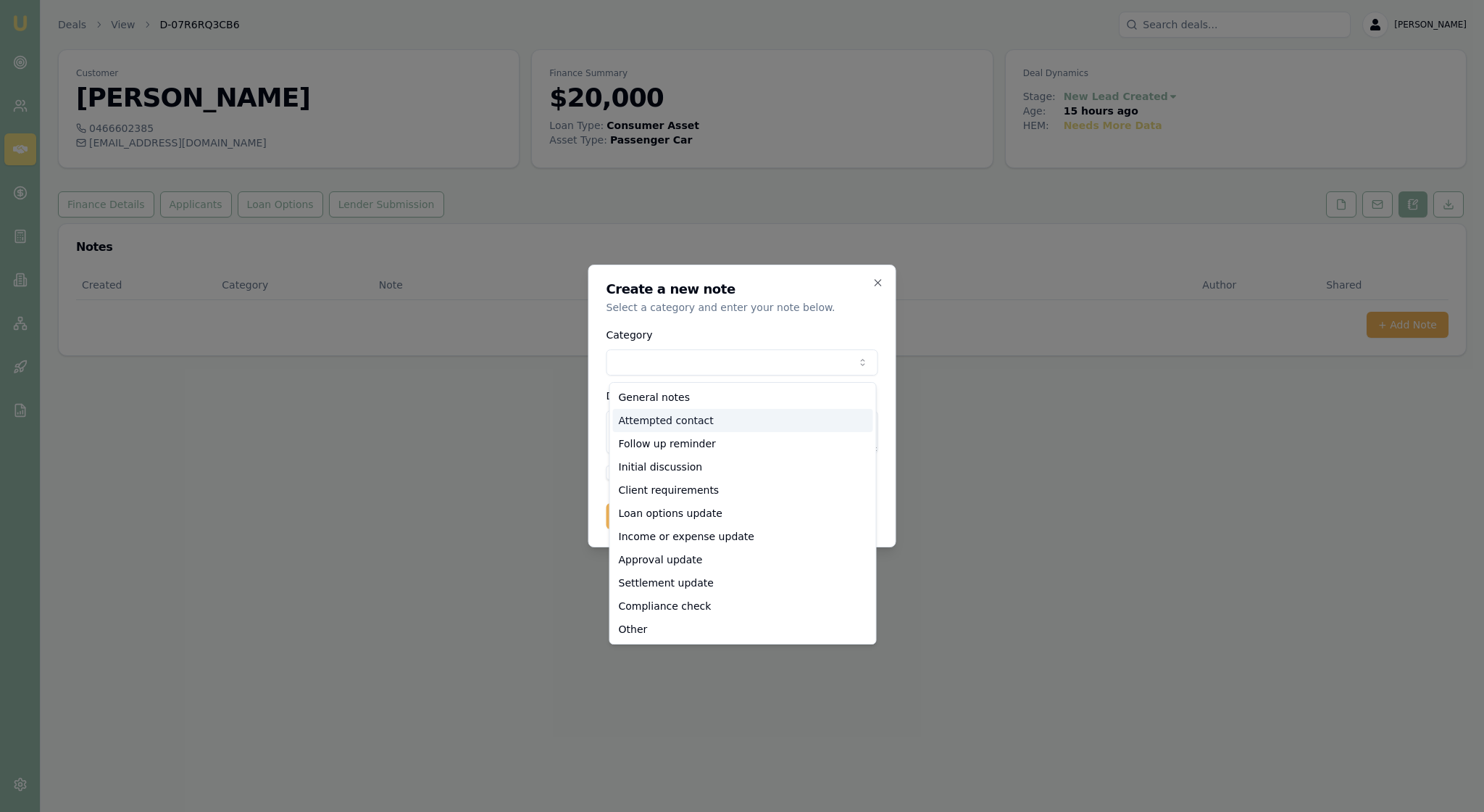
select select "ATTEMPTED_CONTACT"
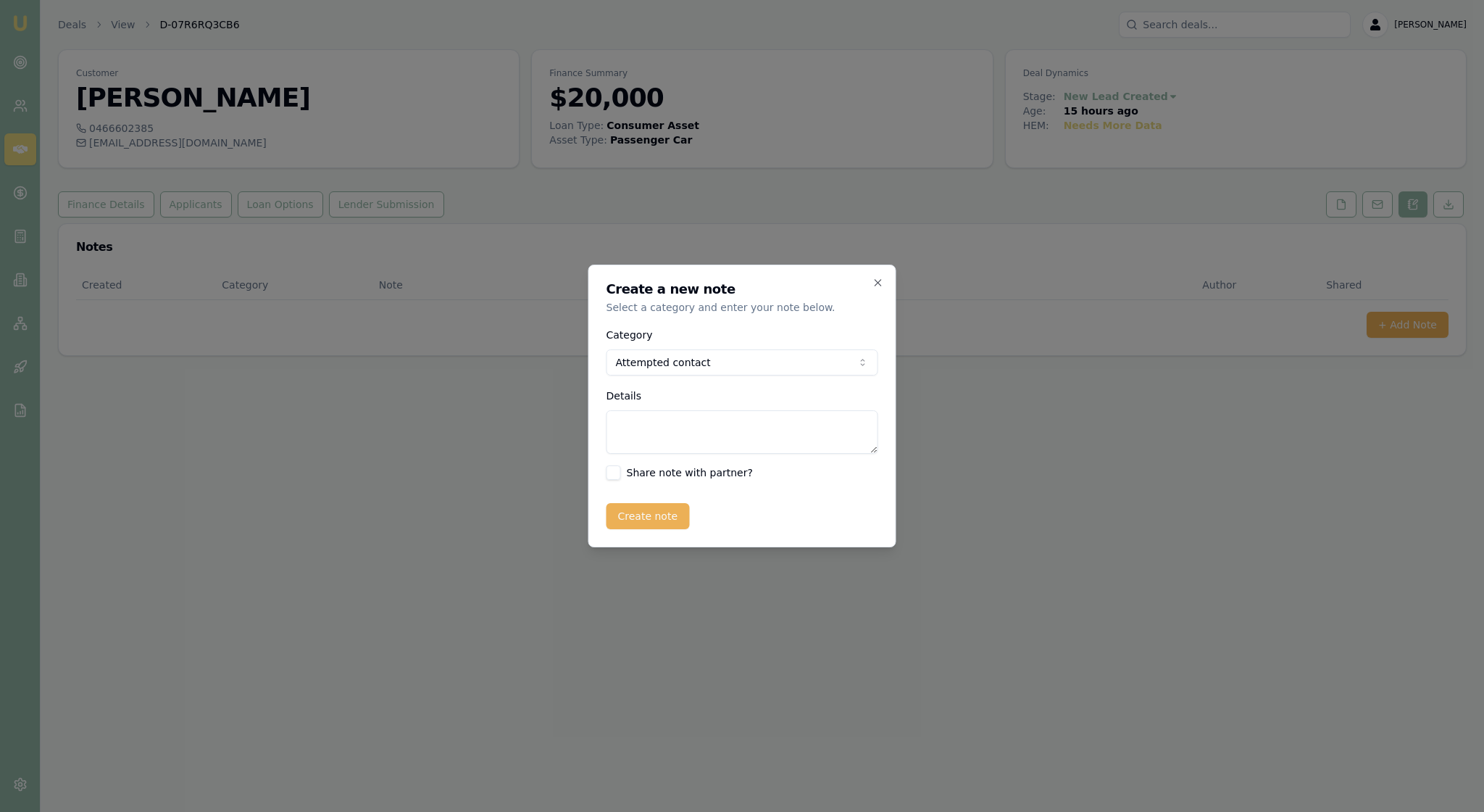
click at [661, 433] on textarea "Details" at bounding box center [742, 432] width 271 height 43
type textarea "called and LMTC"
click at [661, 529] on button "Create note" at bounding box center [648, 516] width 84 height 26
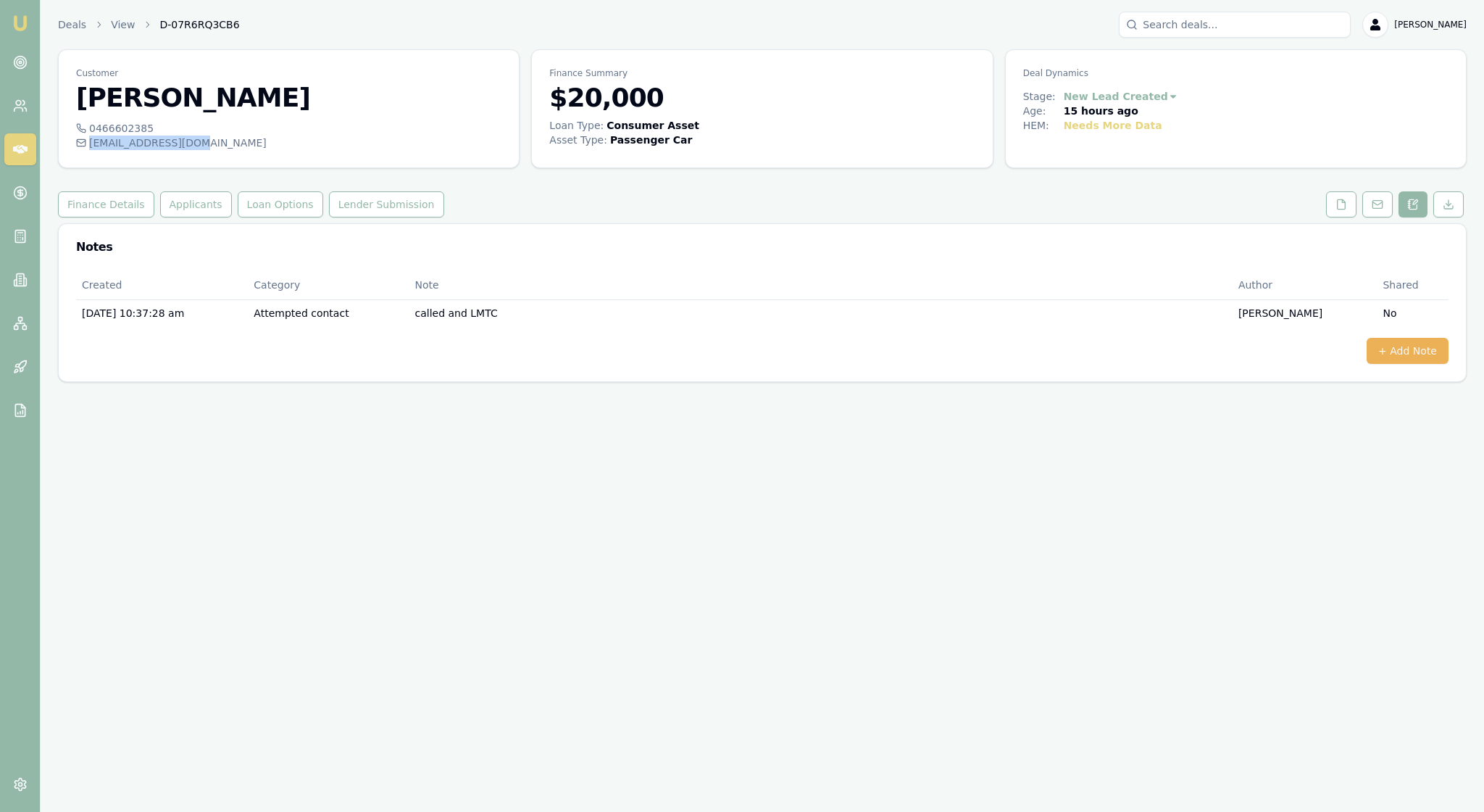
drag, startPoint x: 249, startPoint y: 159, endPoint x: 98, endPoint y: 159, distance: 151.0
click at [98, 150] on div "atumia969@gmail.com" at bounding box center [288, 142] width 425 height 15
copy div "atumia969@gmail.com"
drag, startPoint x: 165, startPoint y: 109, endPoint x: 83, endPoint y: 104, distance: 82.2
click at [83, 104] on div "Customer Alliyah Tumia" at bounding box center [288, 86] width 460 height 71
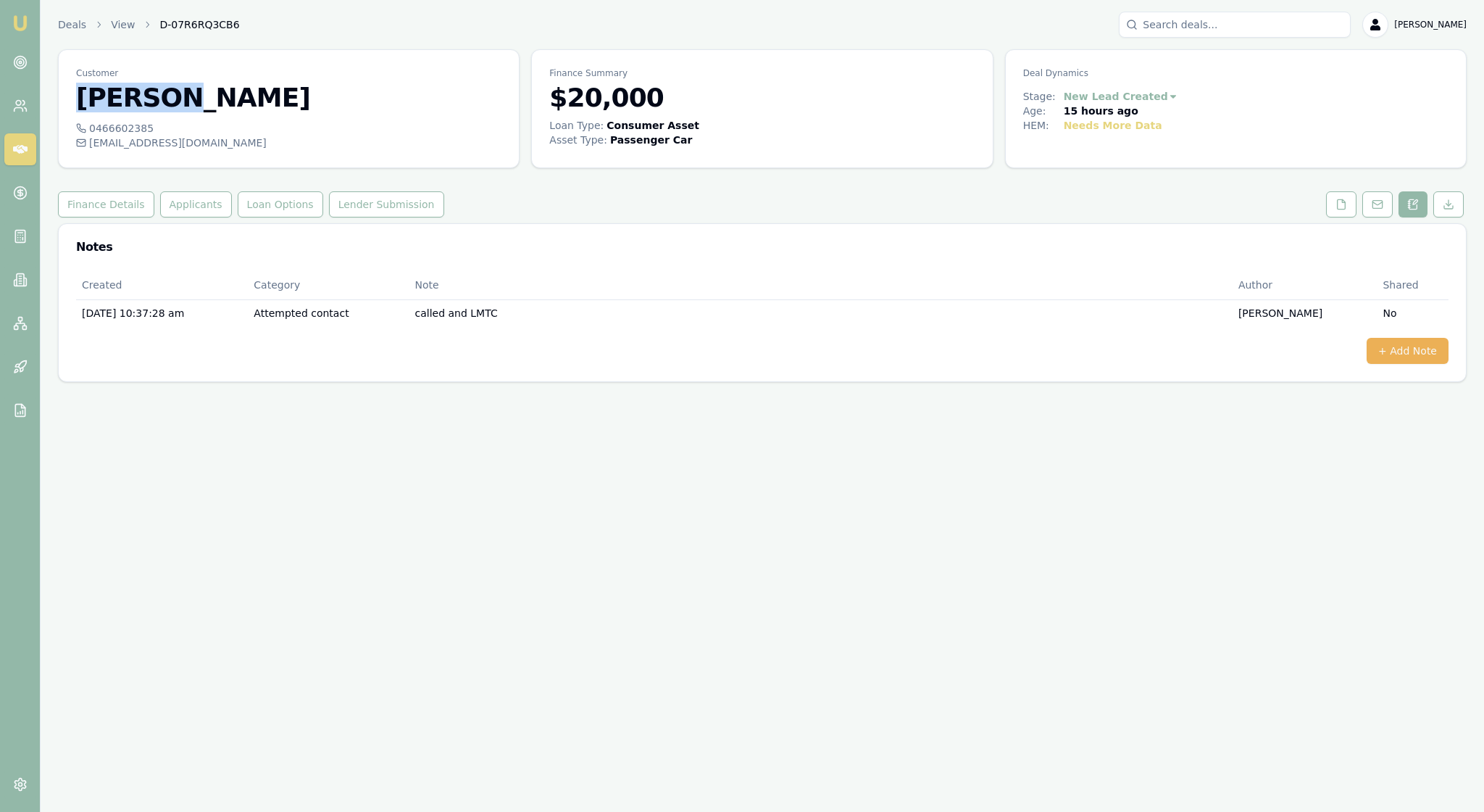
copy h3 "Alliyah"
click at [1391, 363] on button "+ Add Note" at bounding box center [1407, 351] width 82 height 26
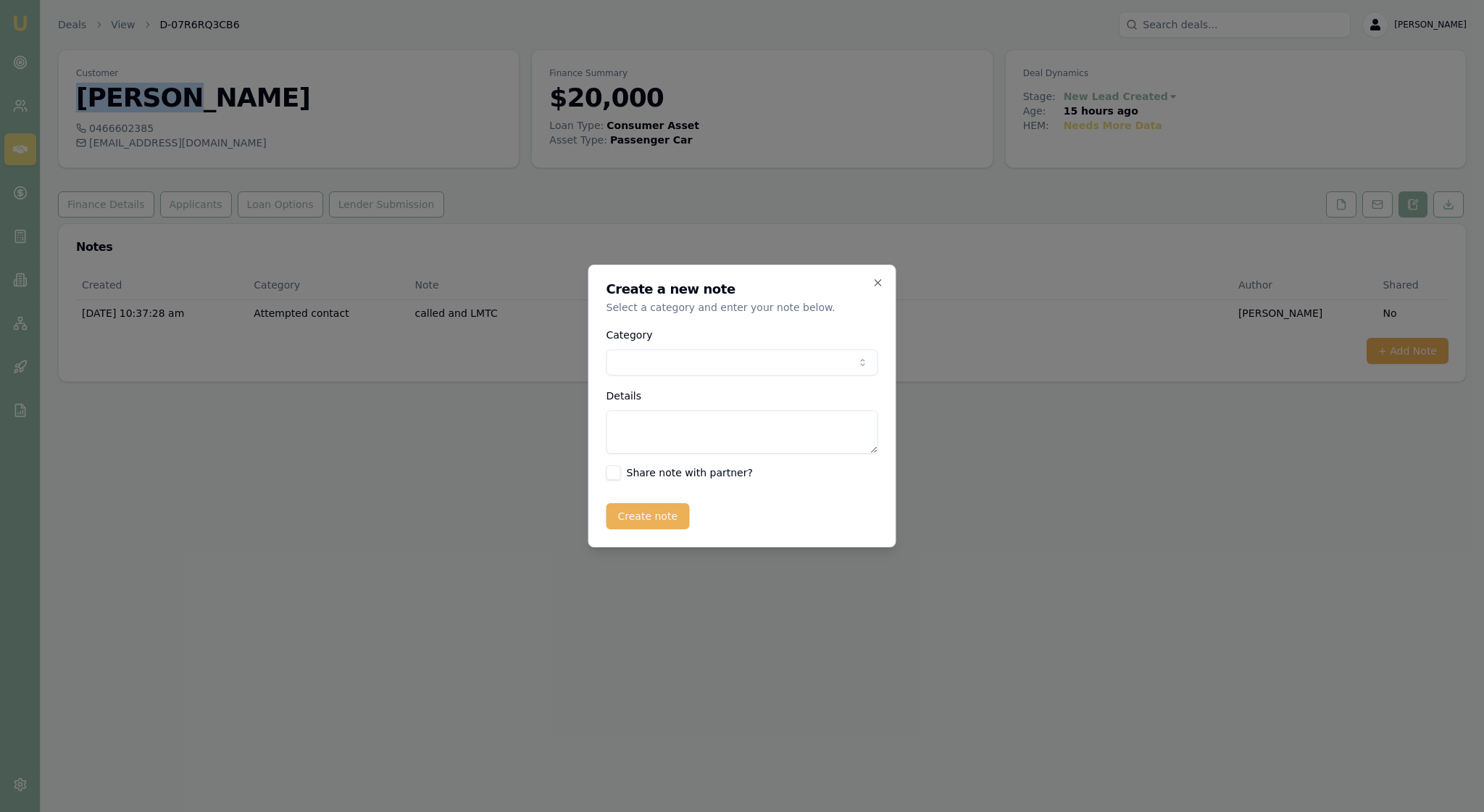
click at [857, 361] on body "Emu Broker Deals View D-07R6RQ3CB6 Rachael Connors Toggle Menu Customer Alliyah…" at bounding box center [742, 406] width 1484 height 812
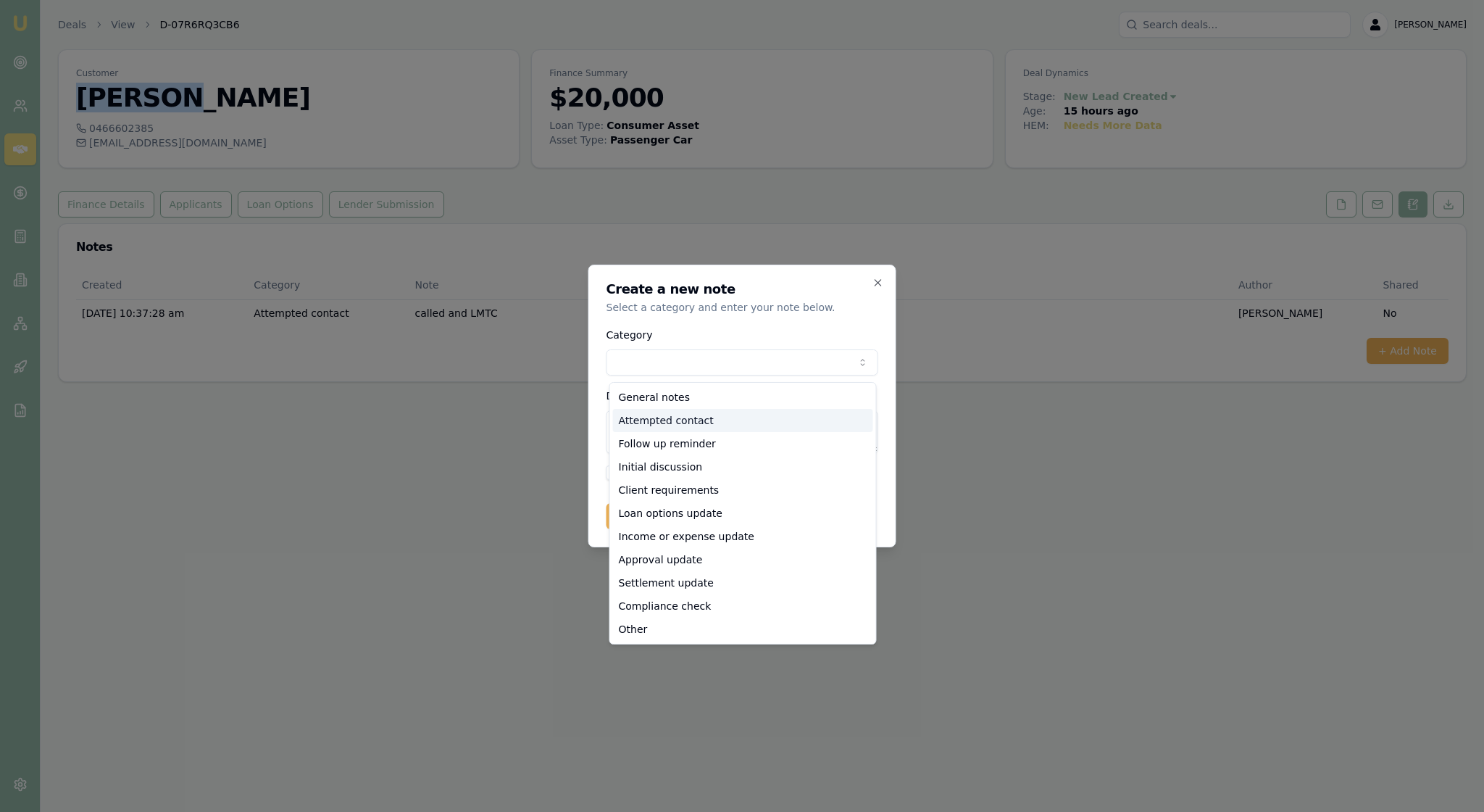
select select "ATTEMPTED_CONTACT"
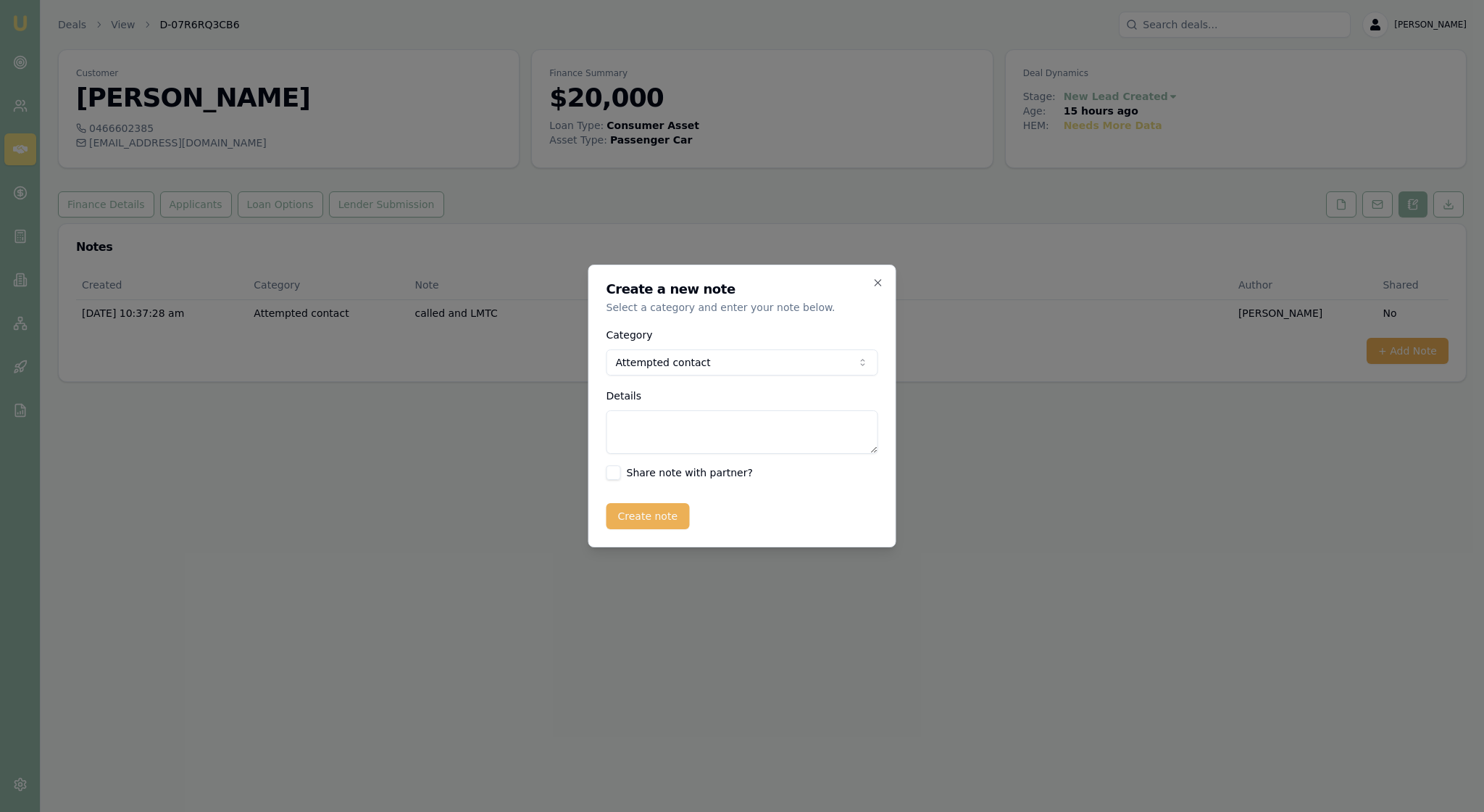
click at [625, 445] on textarea "Details" at bounding box center [742, 432] width 271 height 43
type textarea "Sent follow up email"
click at [658, 529] on button "Create note" at bounding box center [648, 516] width 84 height 26
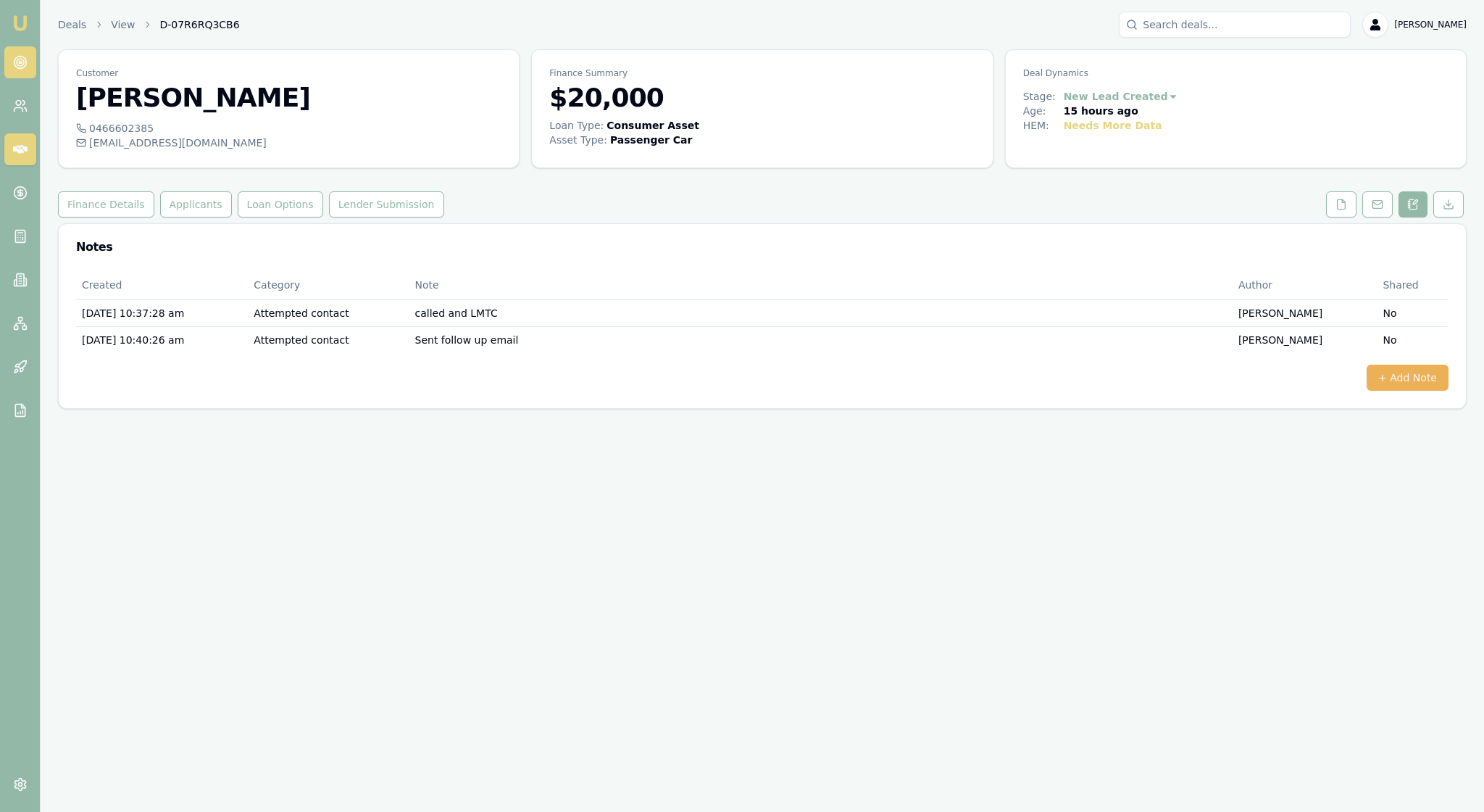
click at [26, 68] on icon at bounding box center [20, 62] width 15 height 15
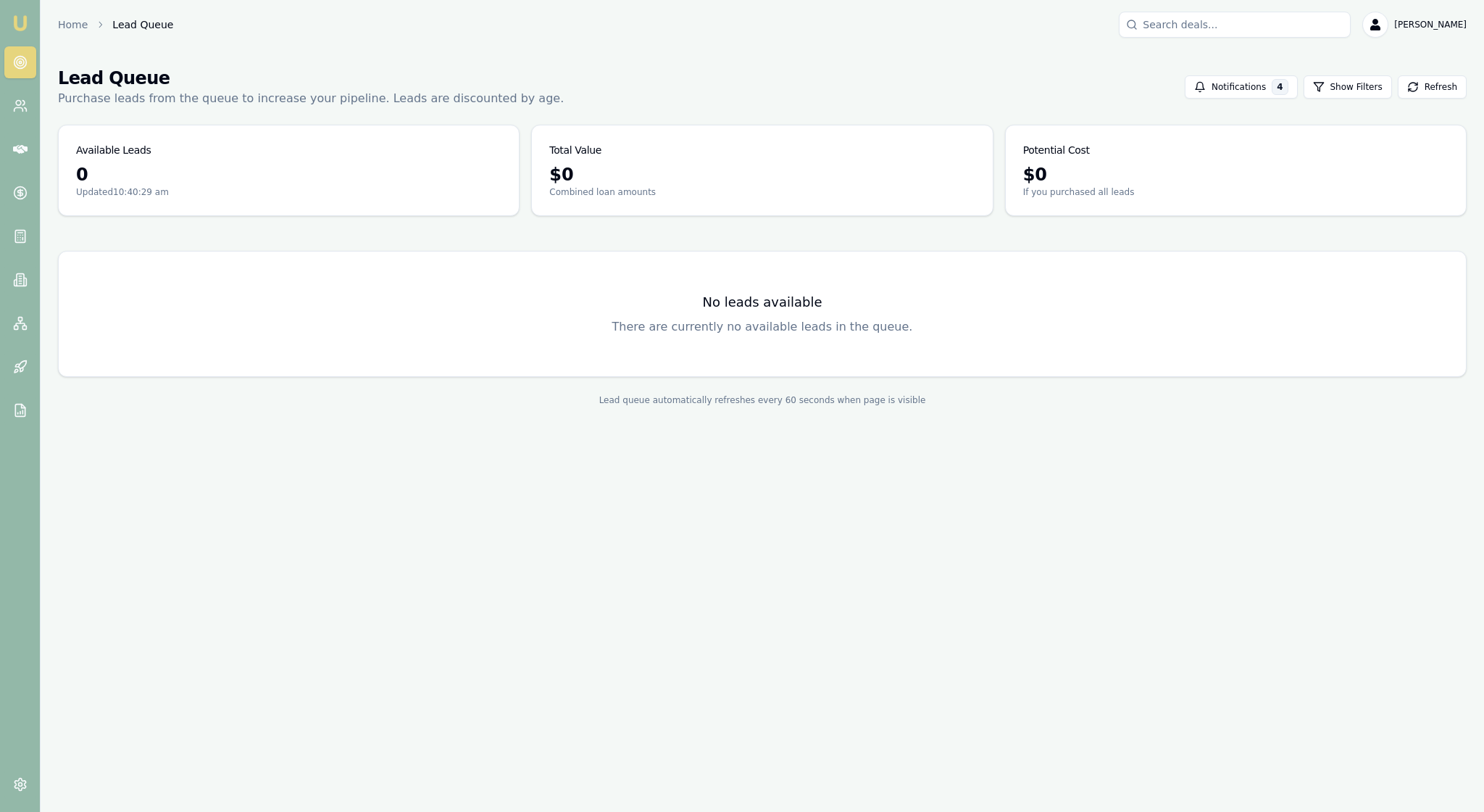
click at [23, 30] on img at bounding box center [20, 23] width 17 height 17
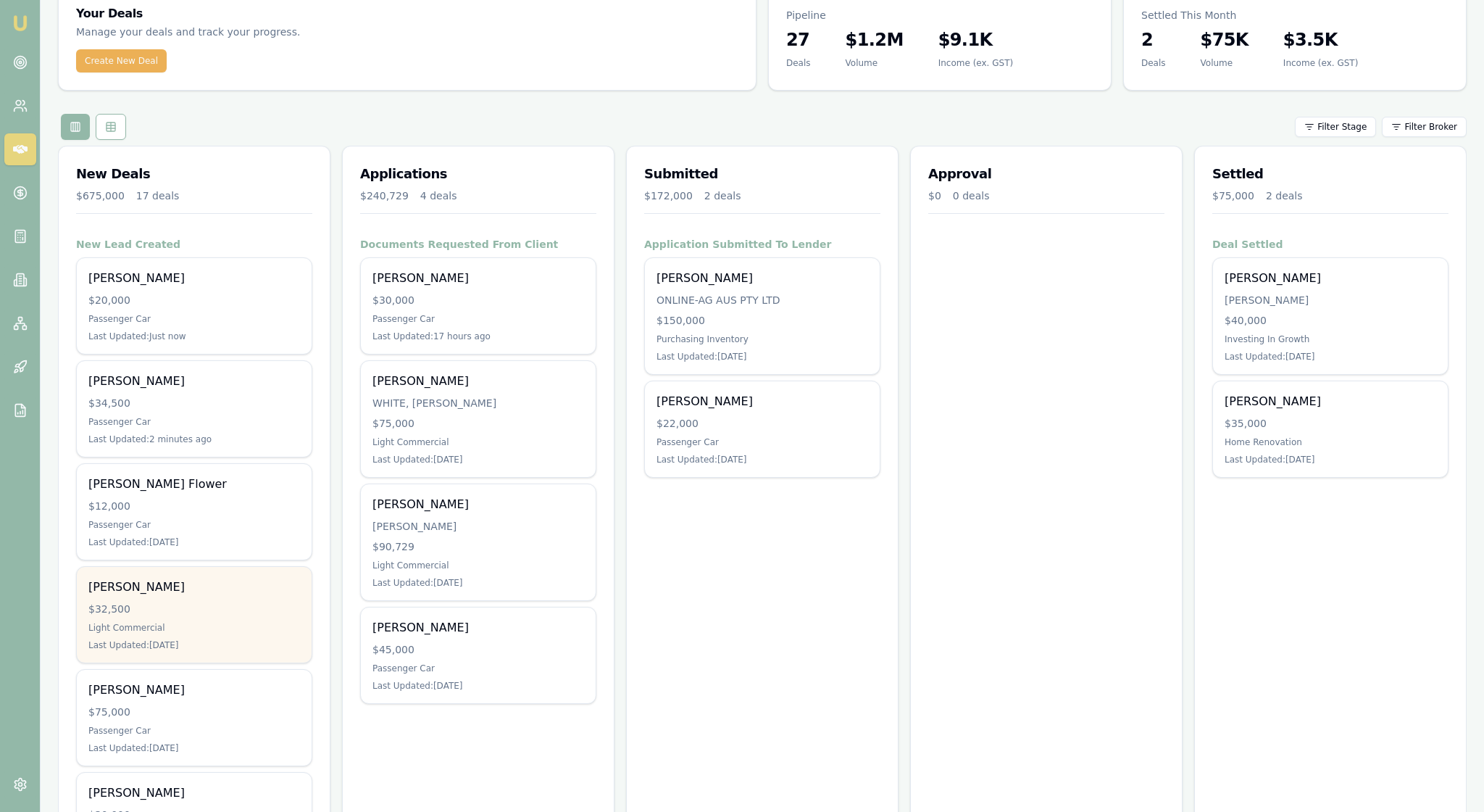
scroll to position [61, 0]
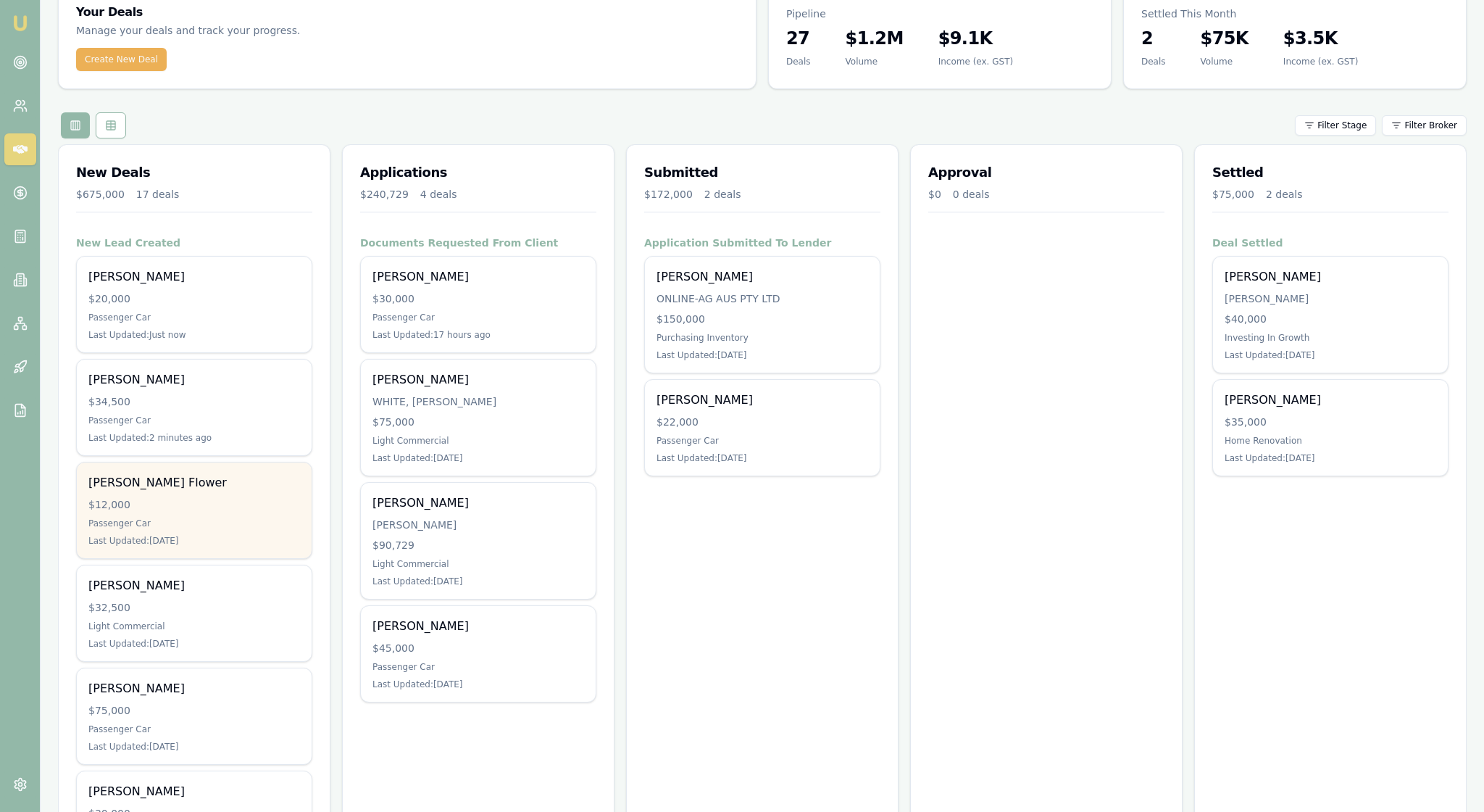
click at [232, 512] on div "$12,000" at bounding box center [194, 504] width 212 height 15
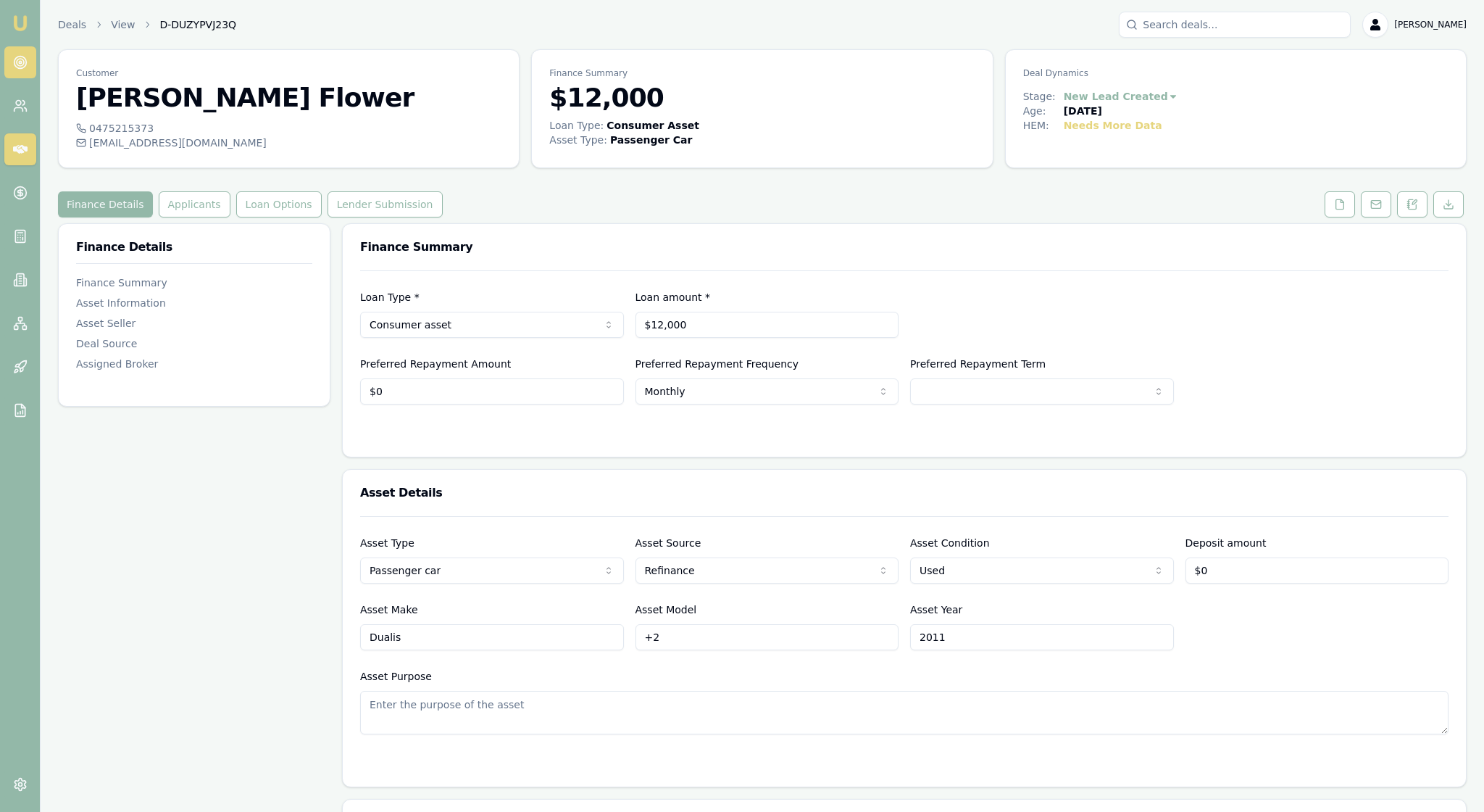
click at [26, 68] on circle at bounding box center [20, 63] width 12 height 12
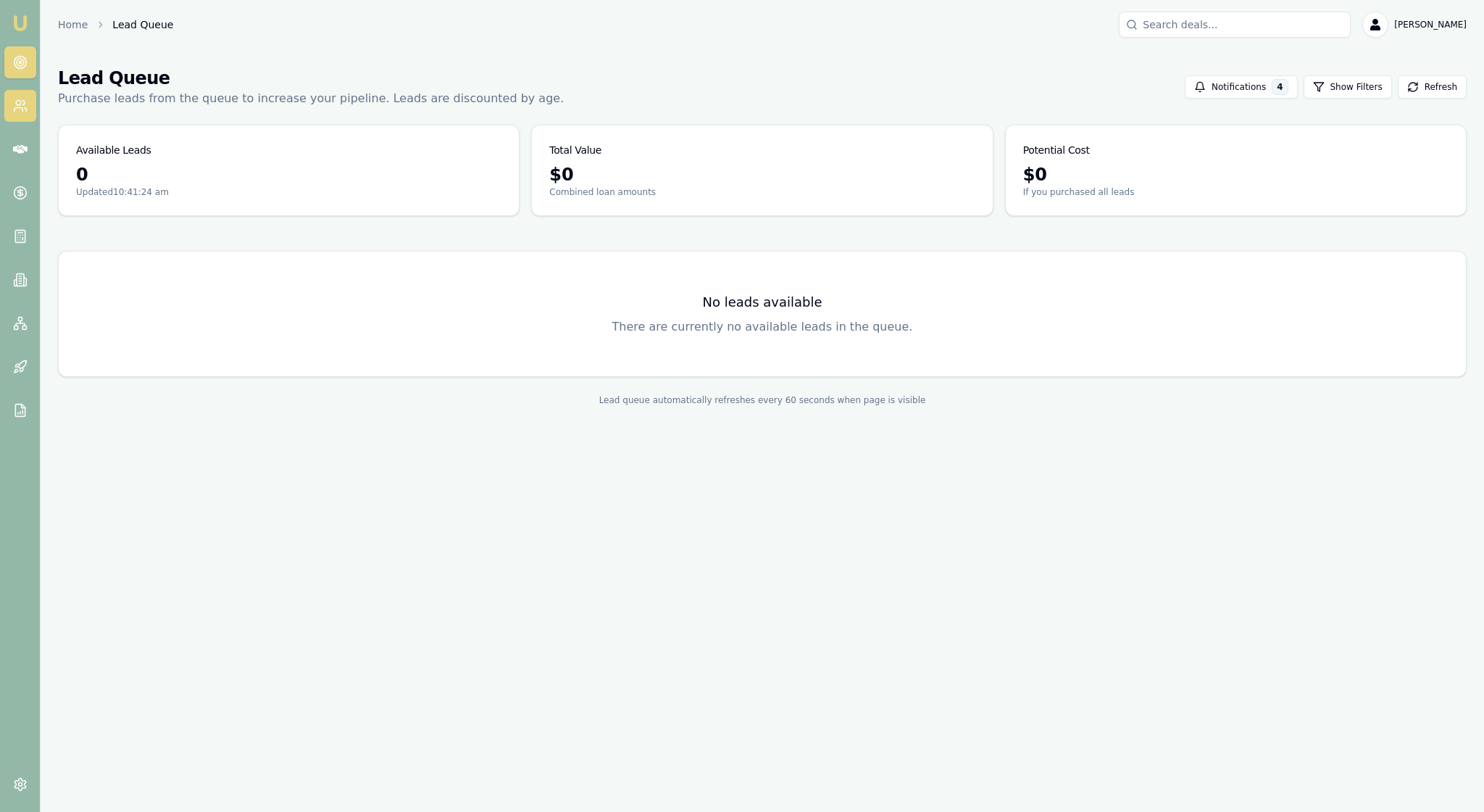
click at [17, 106] on circle at bounding box center [19, 103] width 5 height 5
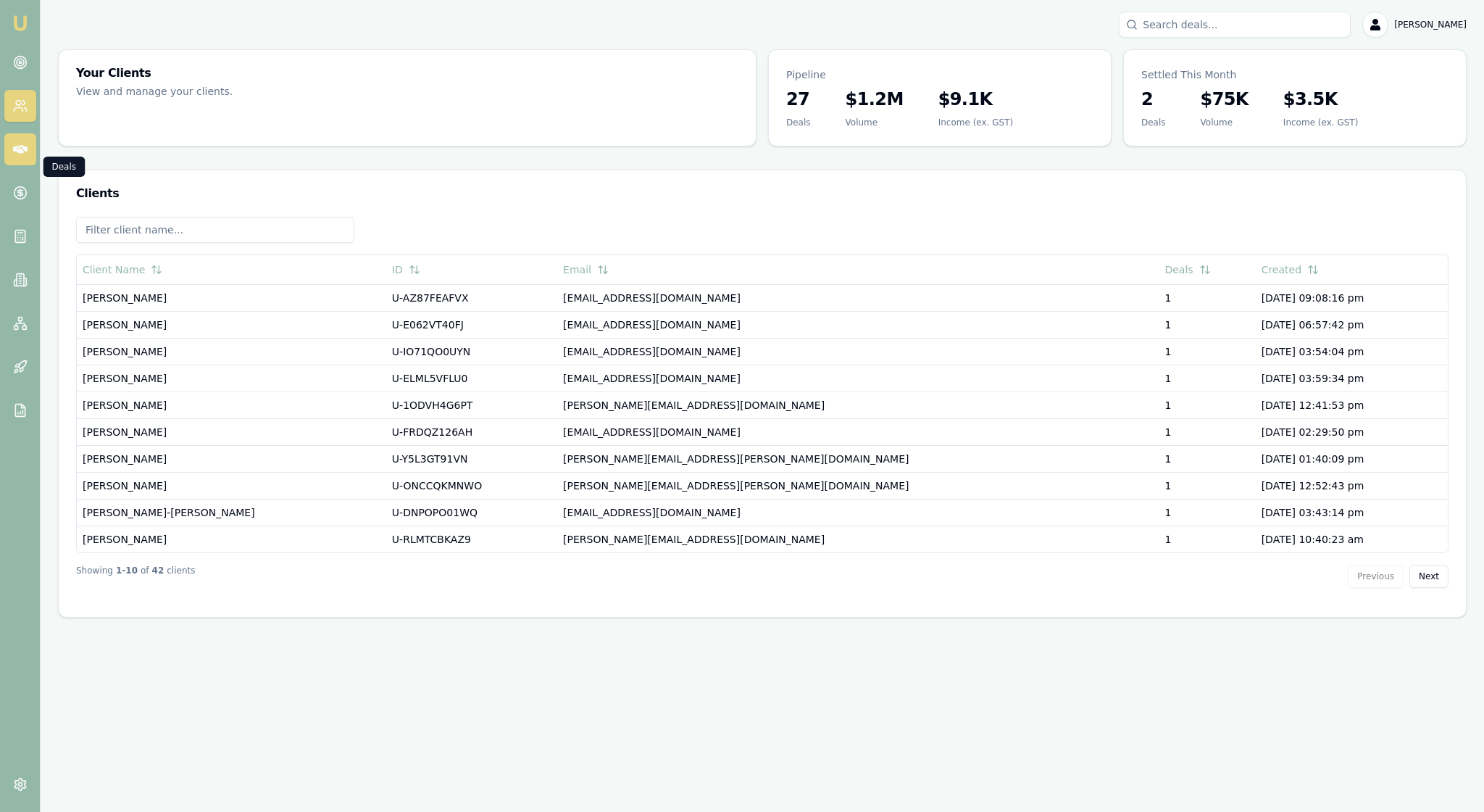
click at [28, 156] on icon at bounding box center [20, 149] width 15 height 15
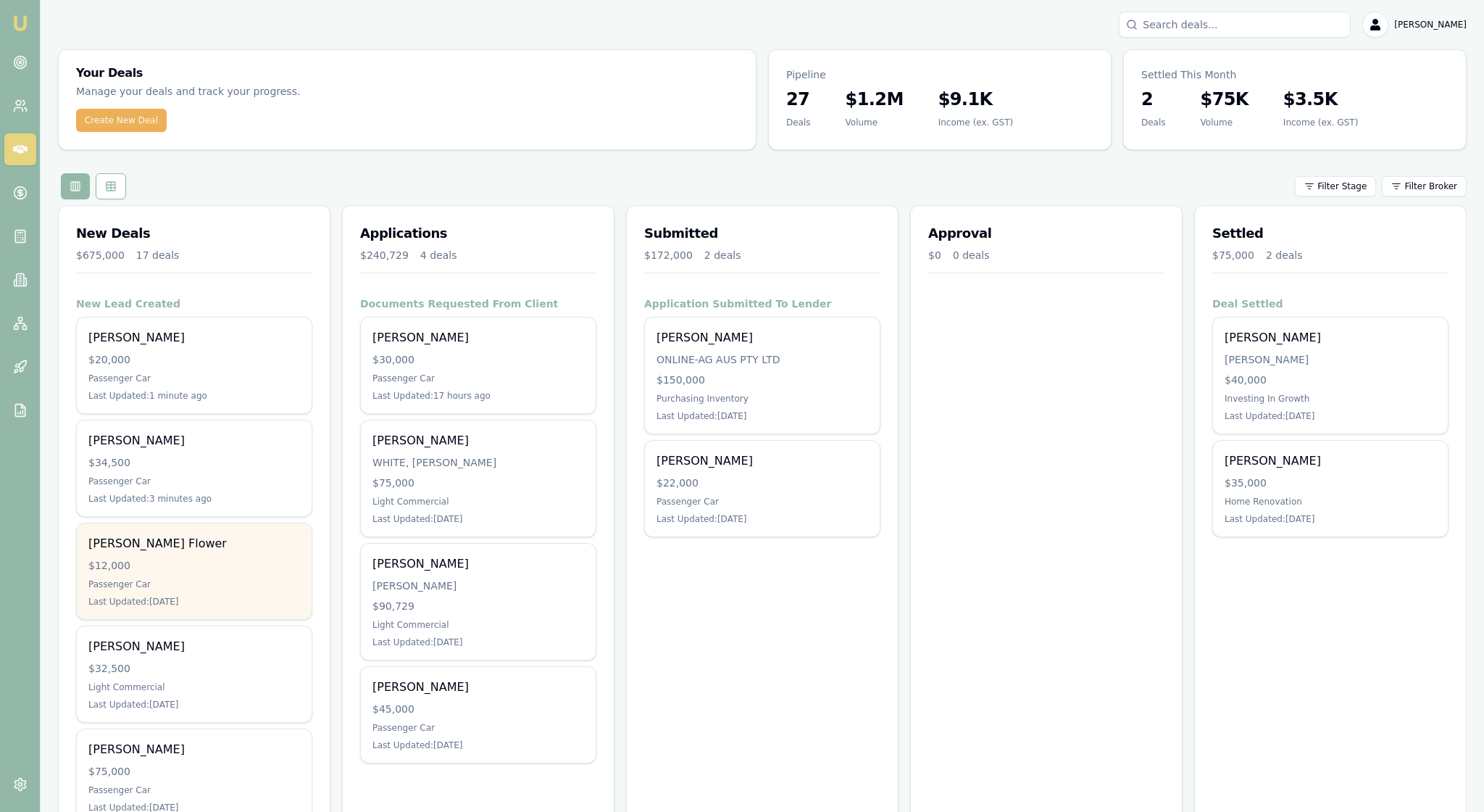
click at [196, 619] on div "Renee Flower $12,000 Passenger Car Last Updated: 7 days ago" at bounding box center [194, 571] width 235 height 96
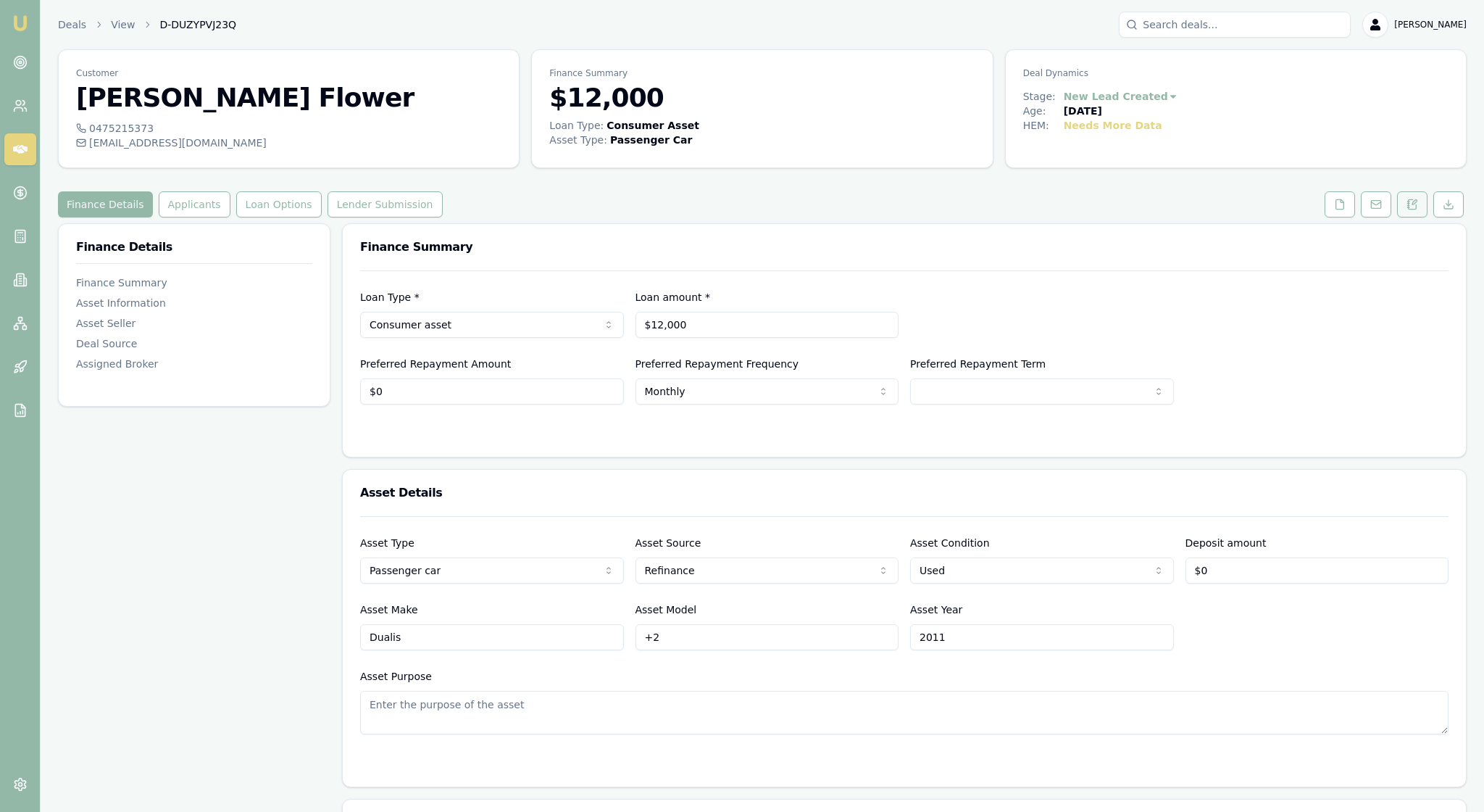
click at [1407, 210] on icon at bounding box center [1412, 204] width 12 height 12
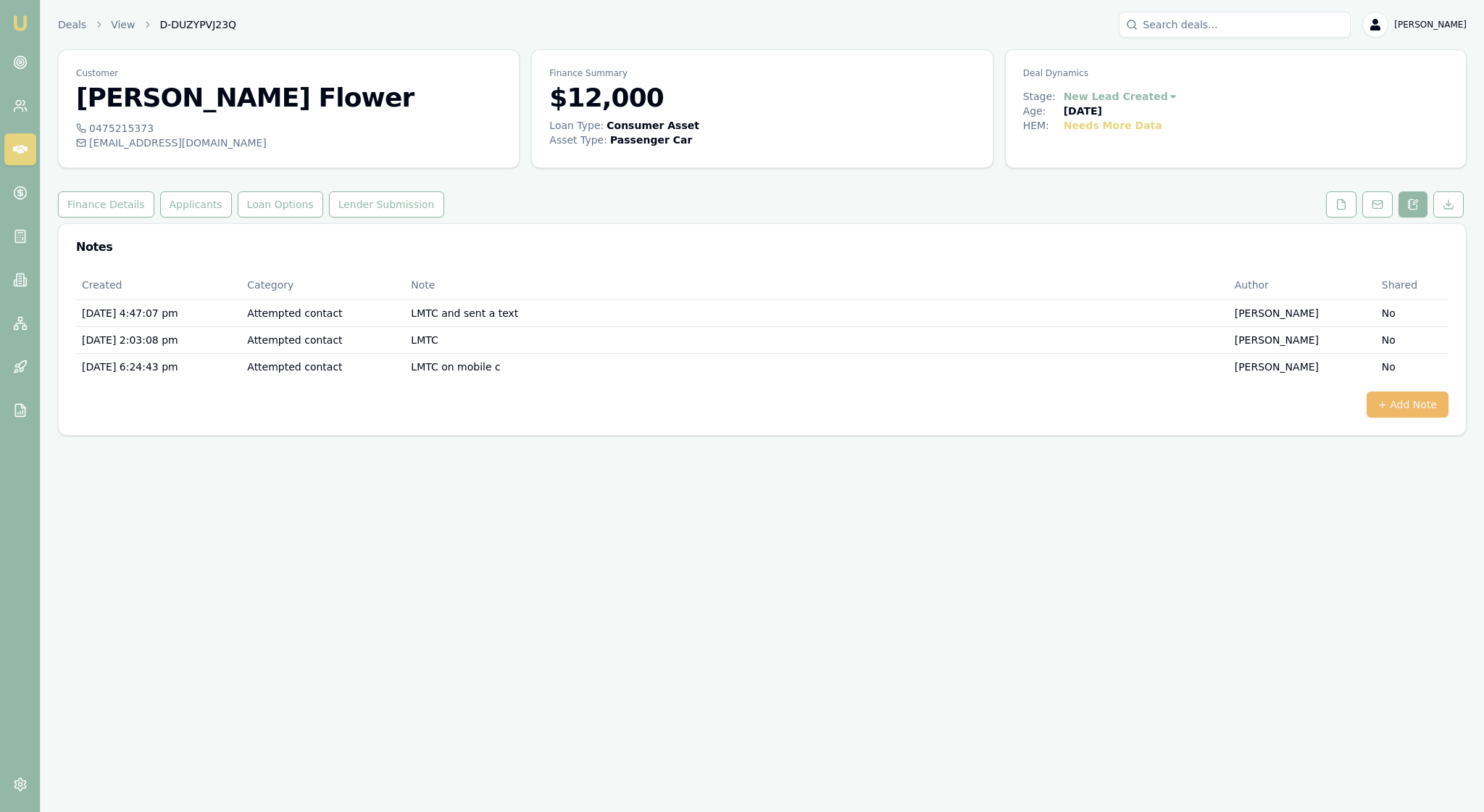
click at [1399, 418] on button "+ Add Note" at bounding box center [1407, 404] width 82 height 26
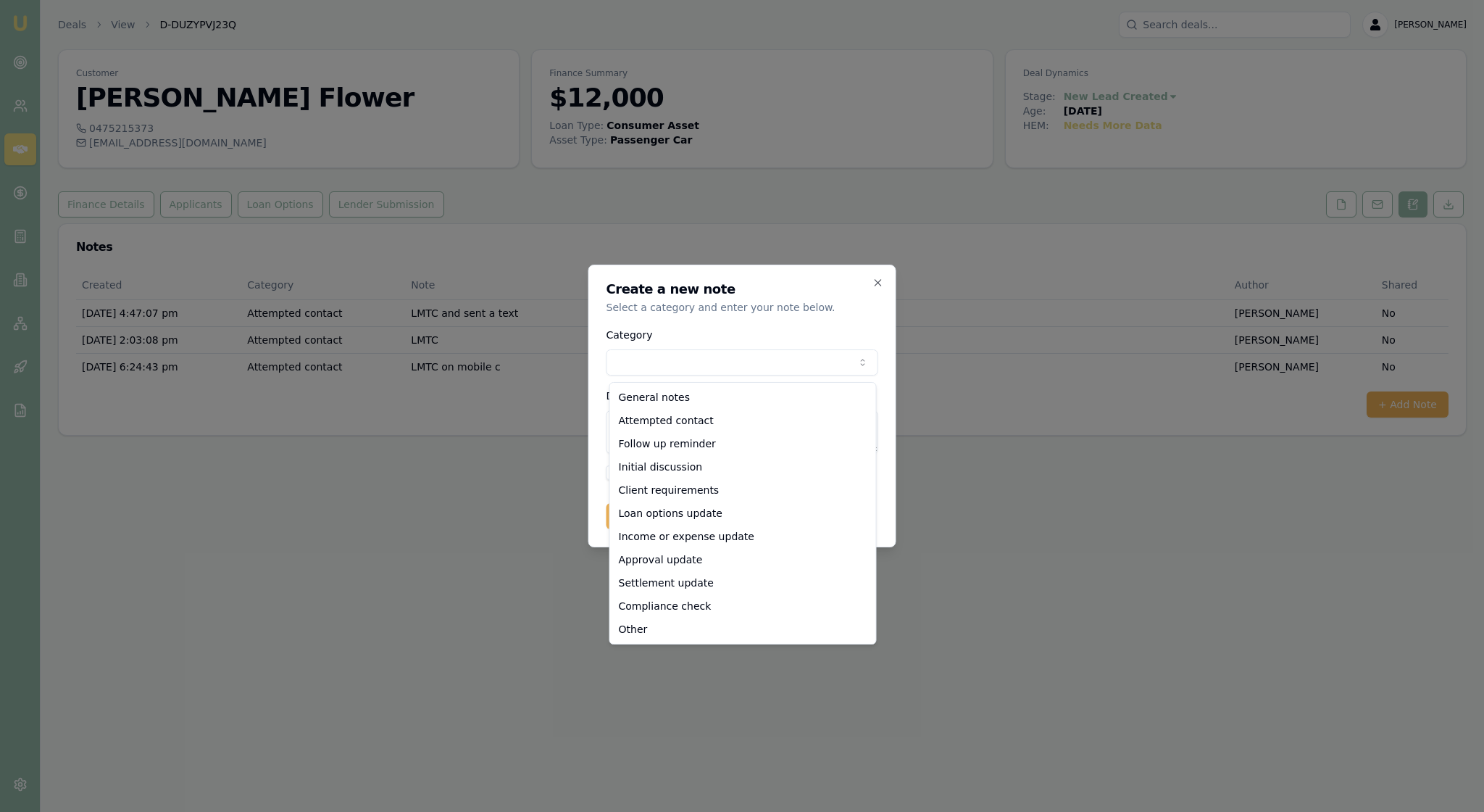
click at [857, 358] on body "Emu Broker Deals View D-DUZYPVJ23Q [PERSON_NAME] Toggle Menu Customer [PERSON_N…" at bounding box center [742, 406] width 1484 height 812
select select "ATTEMPTED_CONTACT"
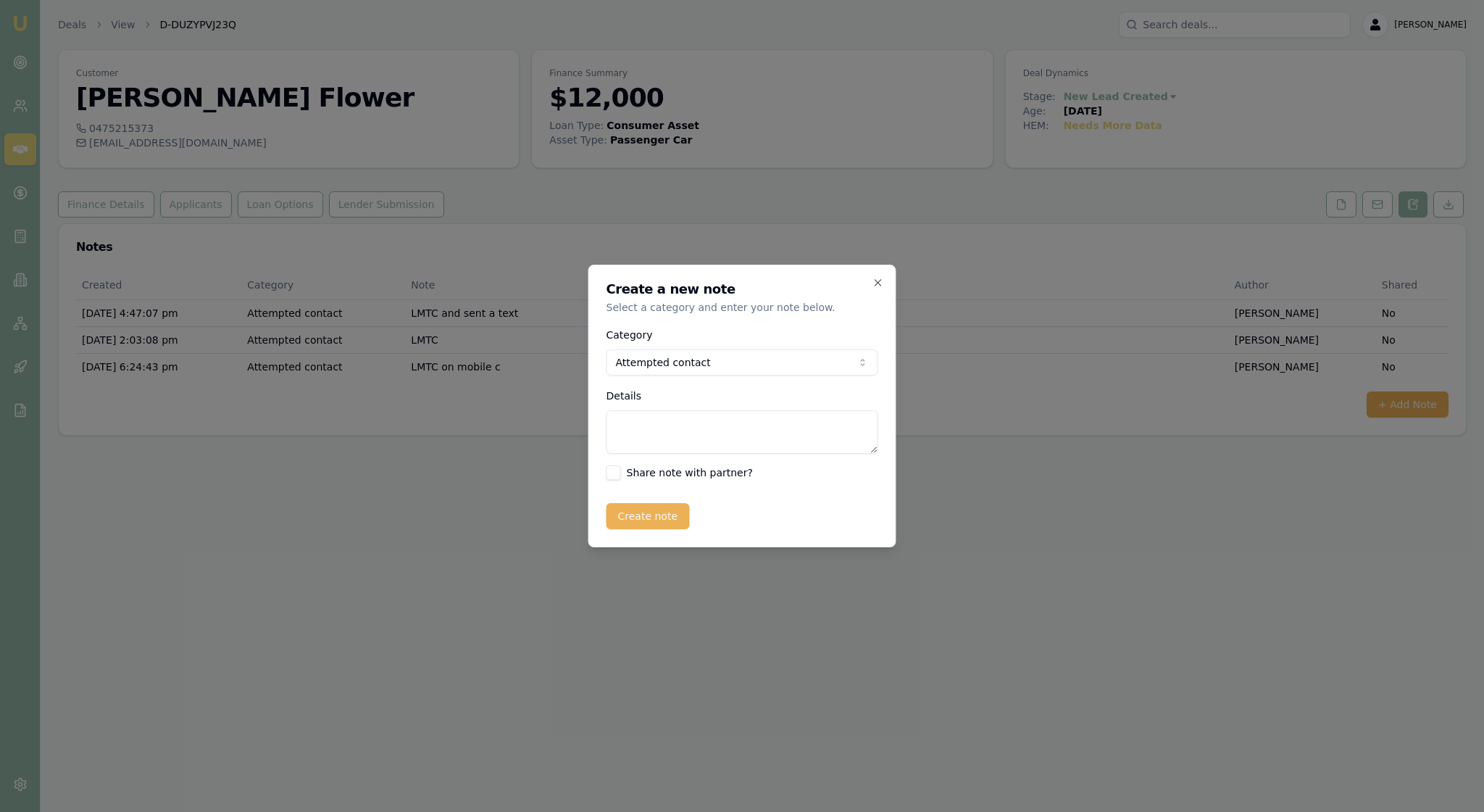
click at [625, 443] on textarea "Details" at bounding box center [742, 432] width 271 height 43
type textarea "LMTC on mobile"
click at [661, 529] on button "Create note" at bounding box center [648, 516] width 84 height 26
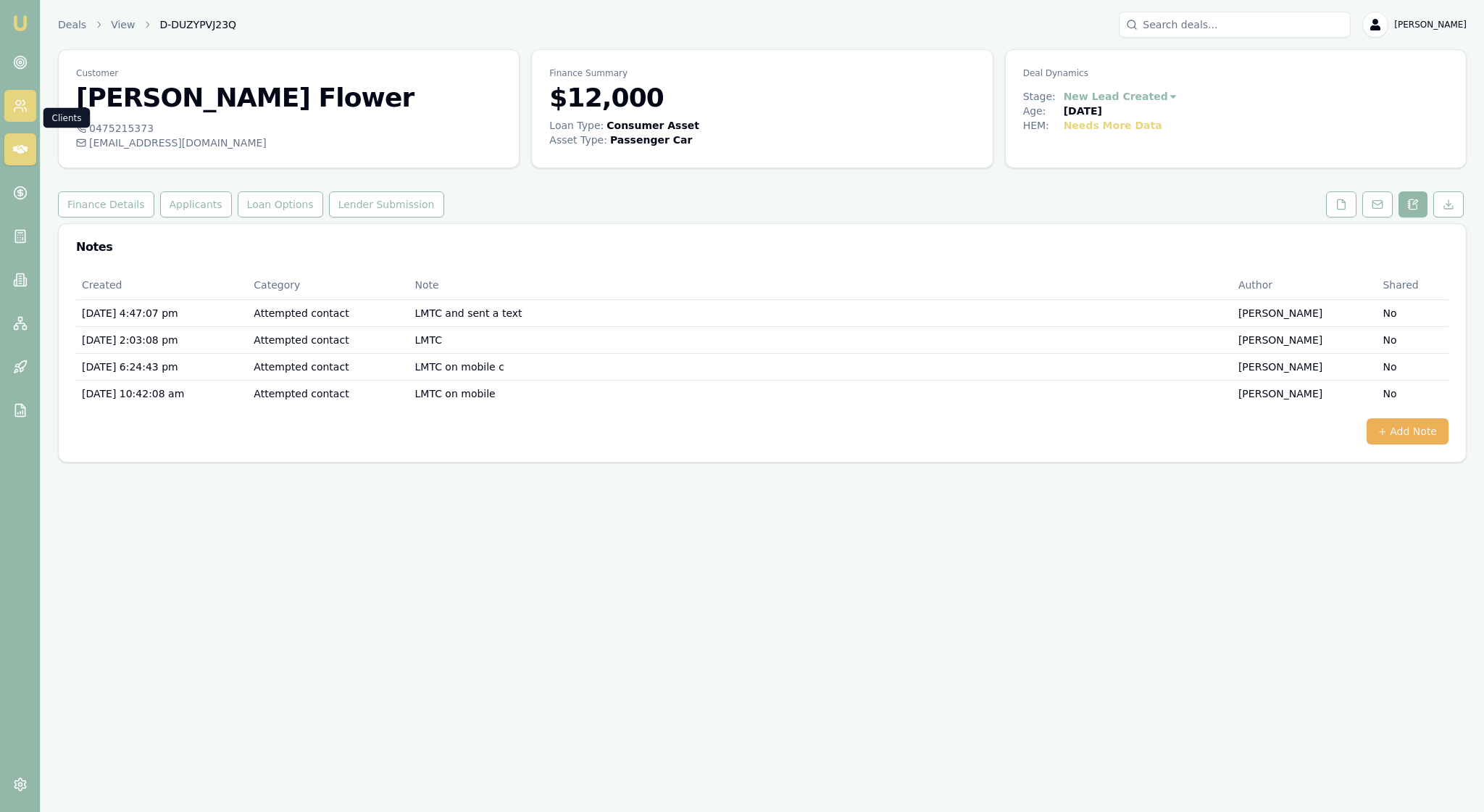
click at [22, 113] on icon at bounding box center [20, 105] width 15 height 15
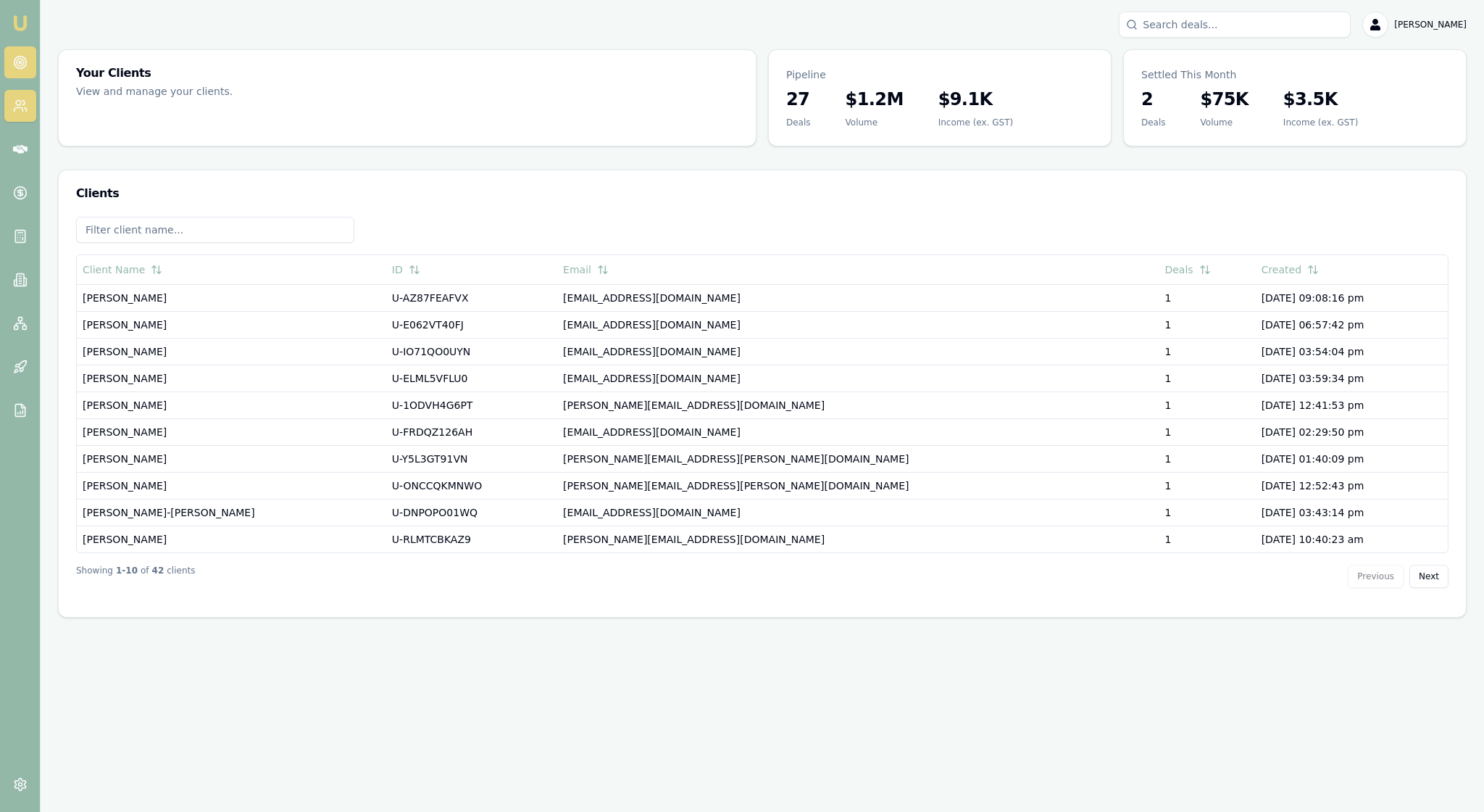
click at [22, 61] on link at bounding box center [20, 62] width 32 height 32
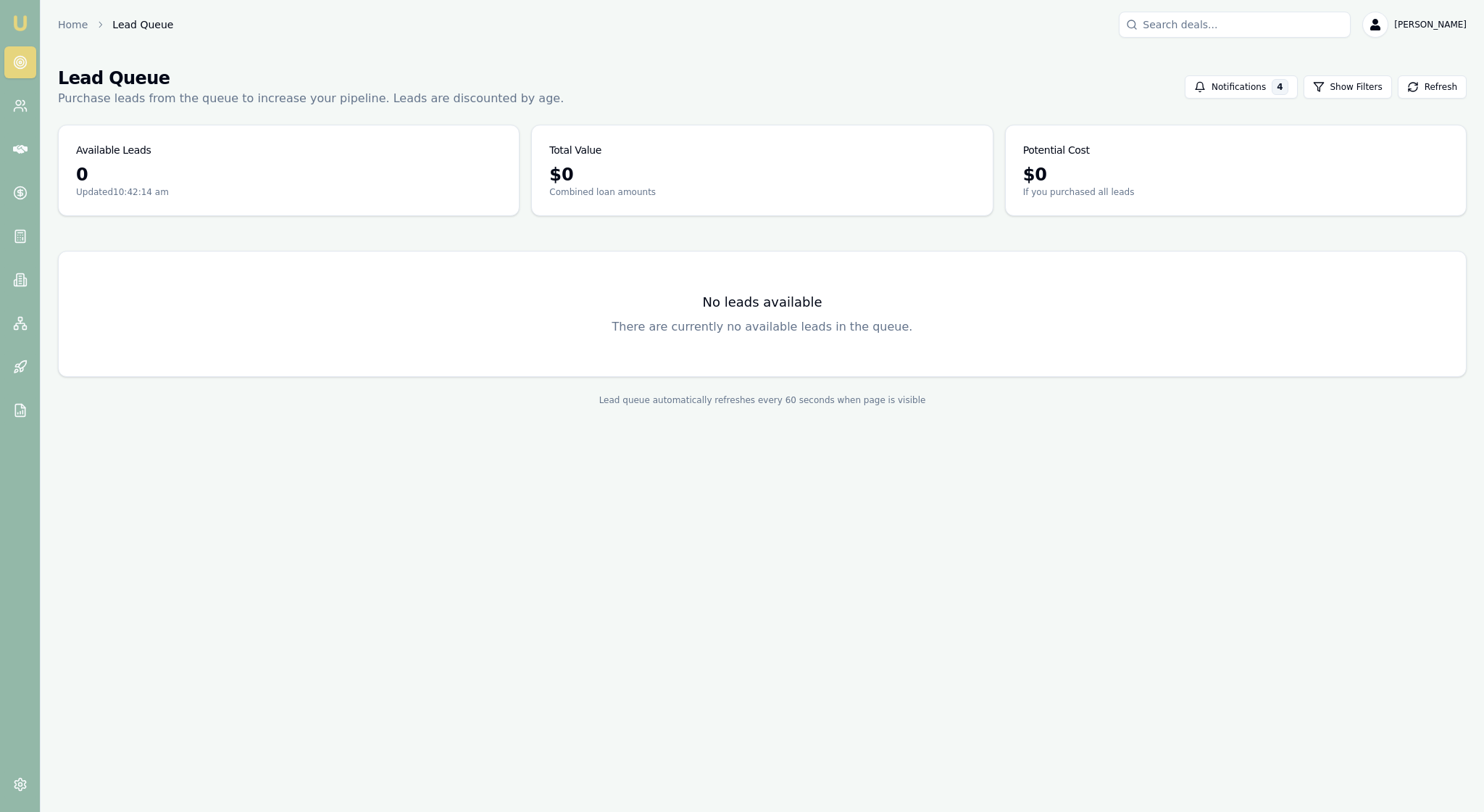
click at [23, 19] on img at bounding box center [20, 23] width 17 height 17
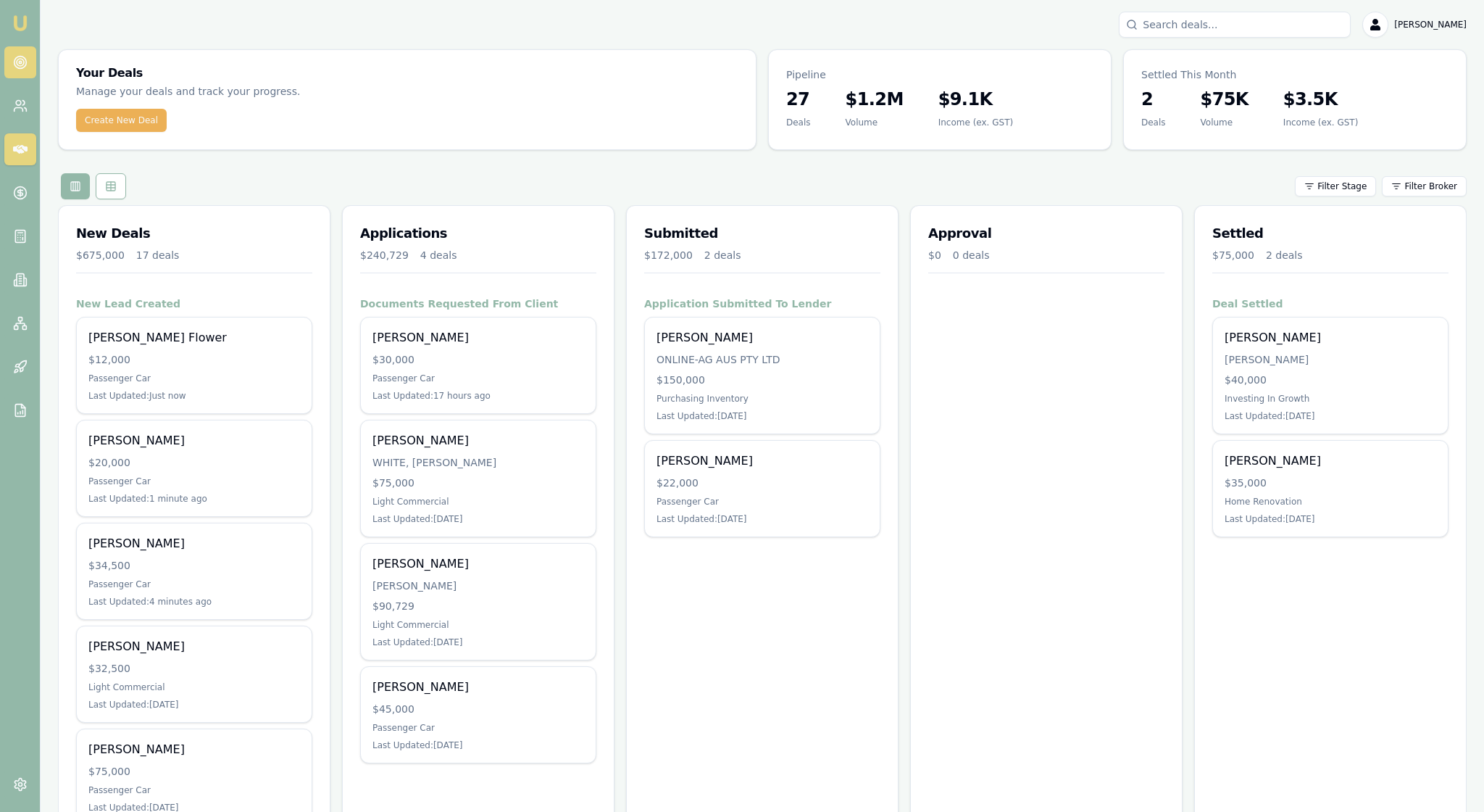
click at [25, 70] on icon at bounding box center [20, 62] width 15 height 15
